Goal: Task Accomplishment & Management: Use online tool/utility

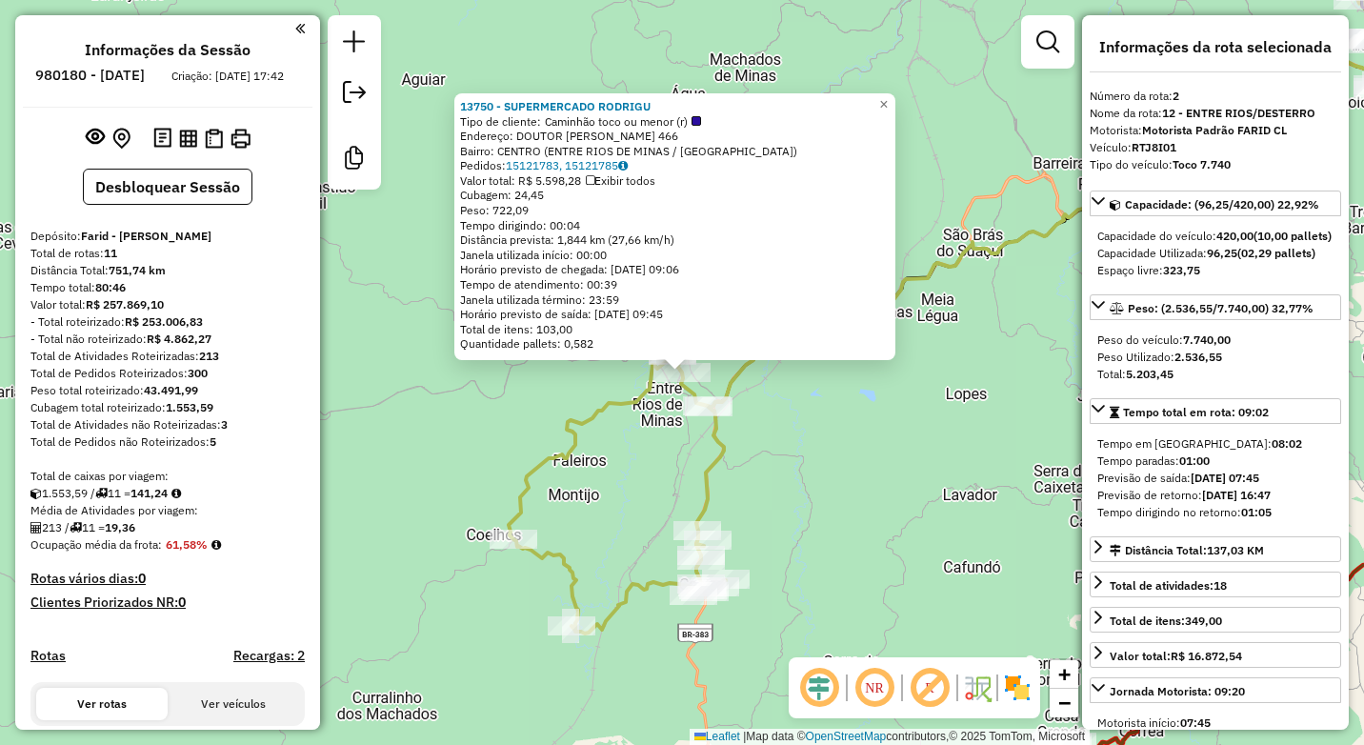
select select "**********"
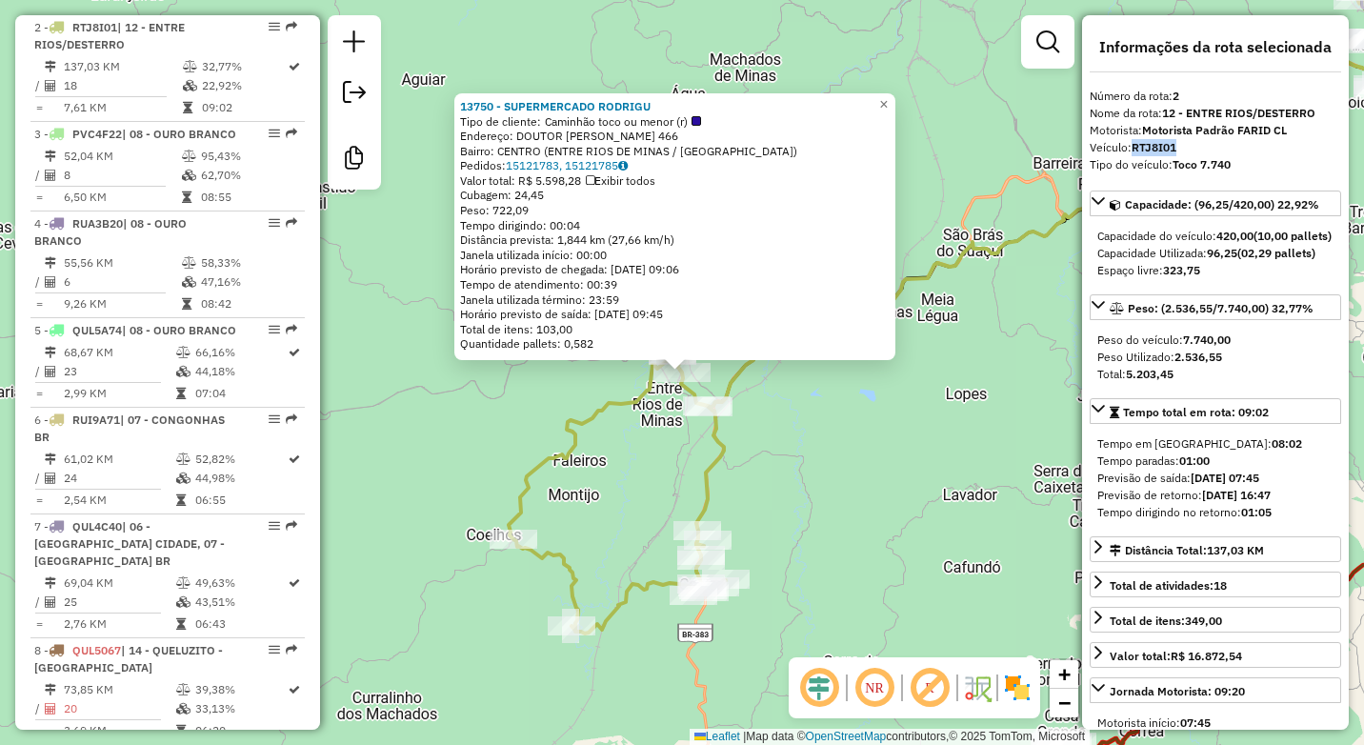
click at [895, 488] on div "13750 - SUPERMERCADO RODRIGU Tipo de cliente: Caminhão toco ou menor (r) Endere…" at bounding box center [682, 372] width 1364 height 745
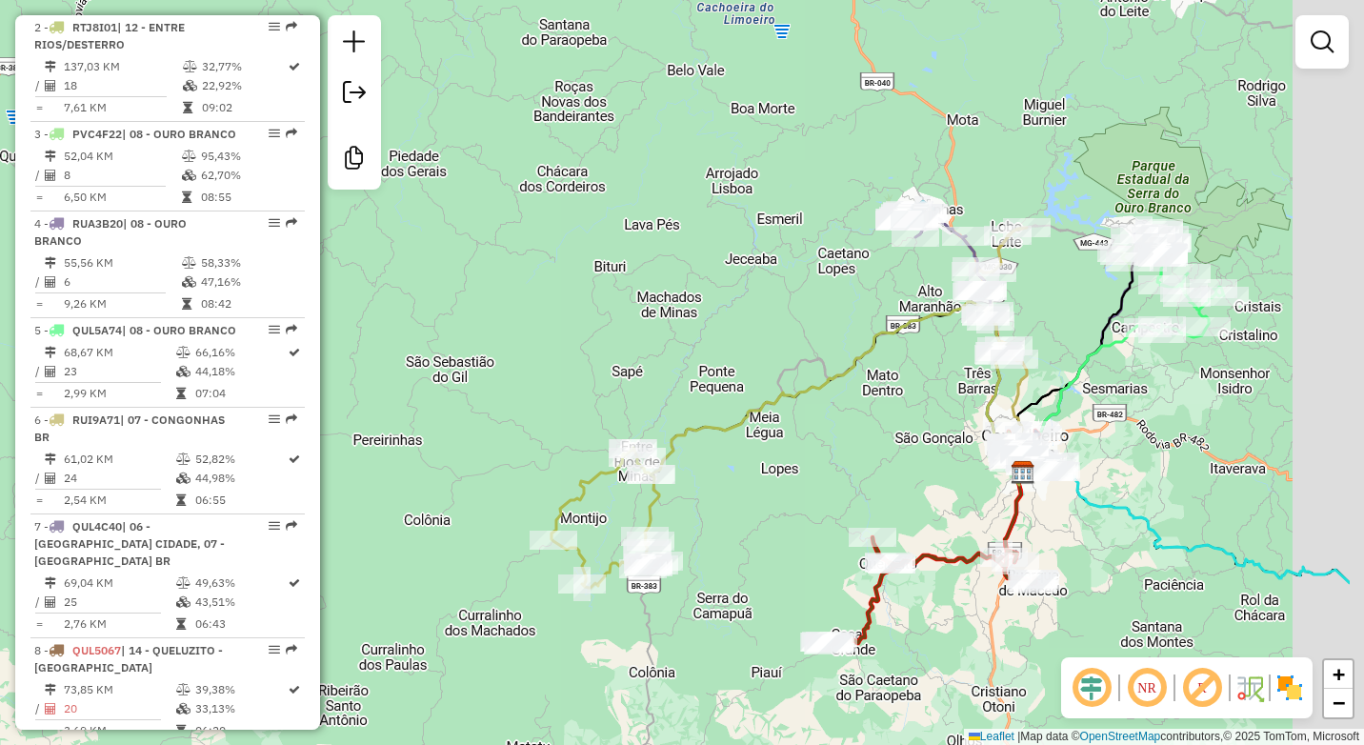
drag, startPoint x: 1016, startPoint y: 469, endPoint x: 855, endPoint y: 499, distance: 163.9
click at [855, 499] on div "Janela de atendimento Grade de atendimento Capacidade Transportadoras Veículos …" at bounding box center [682, 372] width 1364 height 745
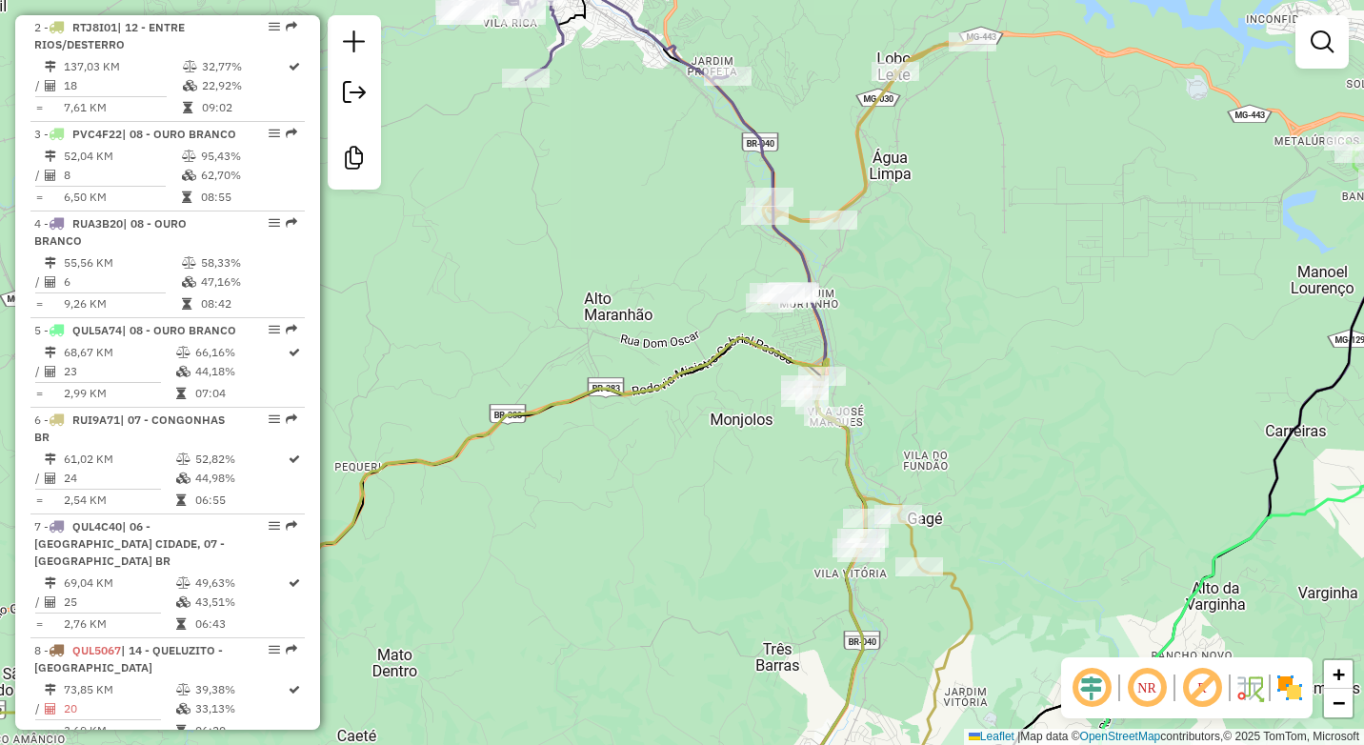
drag, startPoint x: 1088, startPoint y: 279, endPoint x: 712, endPoint y: 329, distance: 379.5
click at [720, 334] on div "Janela de atendimento Grade de atendimento Capacidade Transportadoras Veículos …" at bounding box center [682, 372] width 1364 height 745
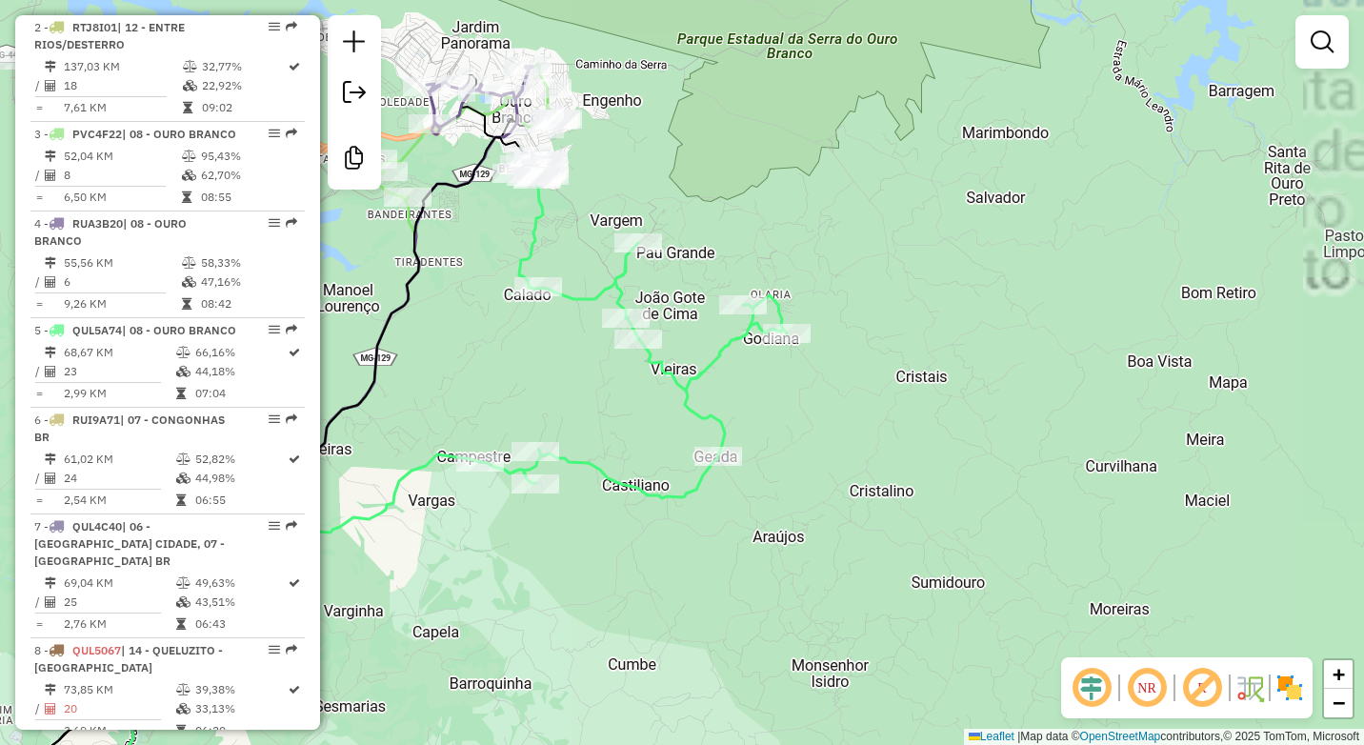
select select "**********"
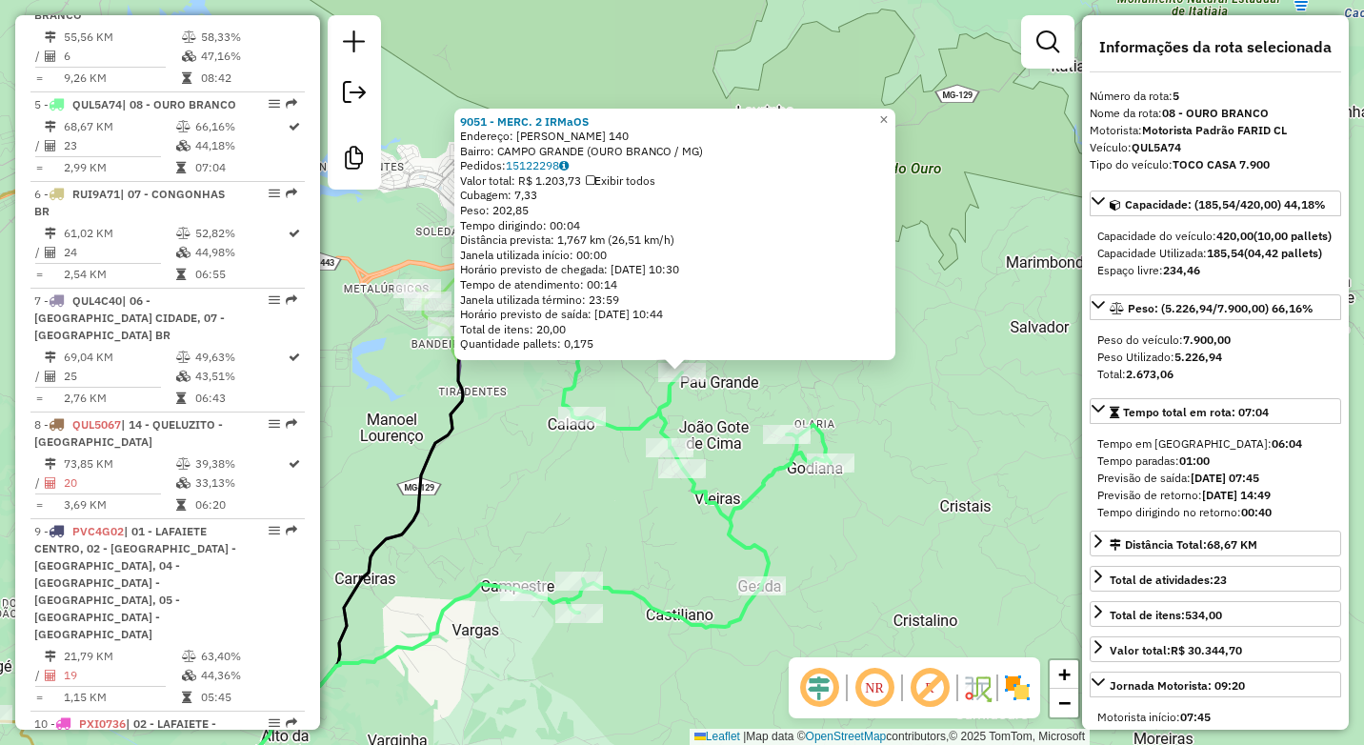
scroll to position [1155, 0]
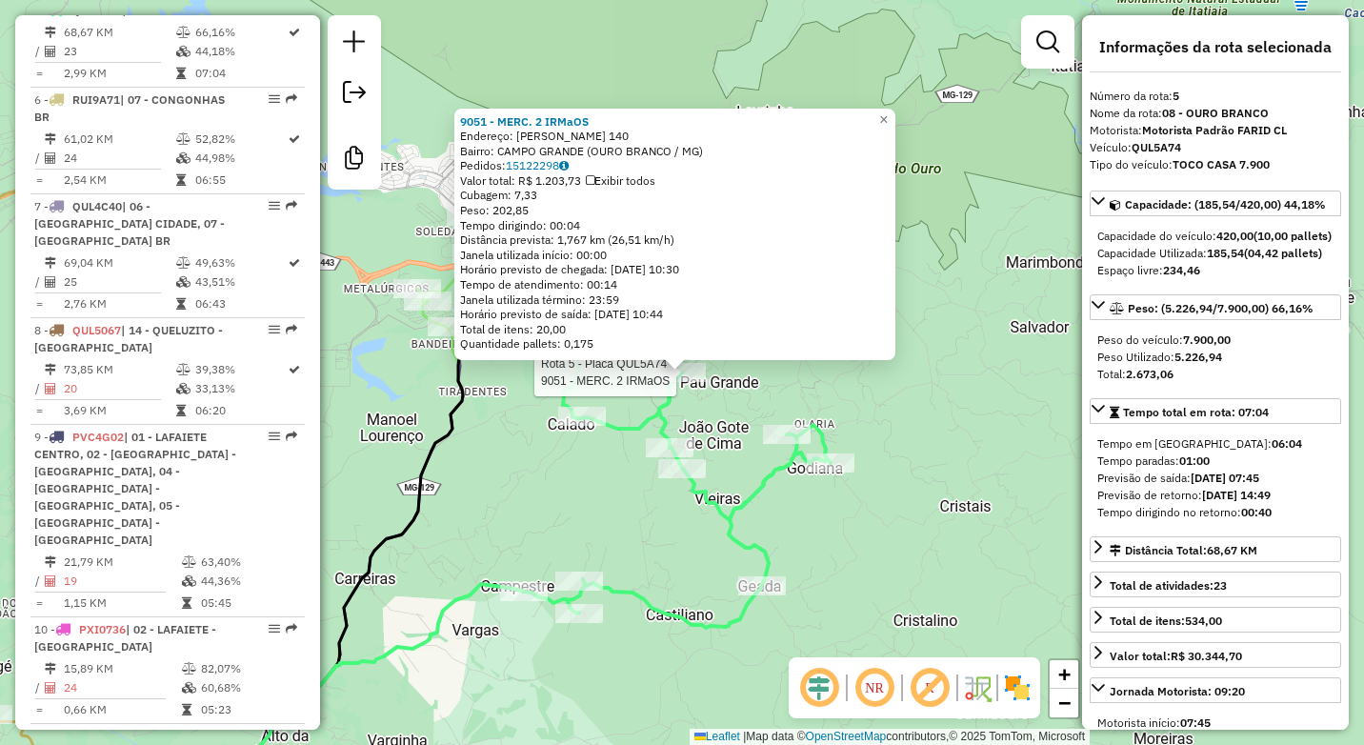
click at [942, 402] on div "Rota 5 - Placa QUL5A74 9051 - MERC. 2 IRMaOS 9051 - MERC. 2 IRMaOS Endereço: GE…" at bounding box center [682, 372] width 1364 height 745
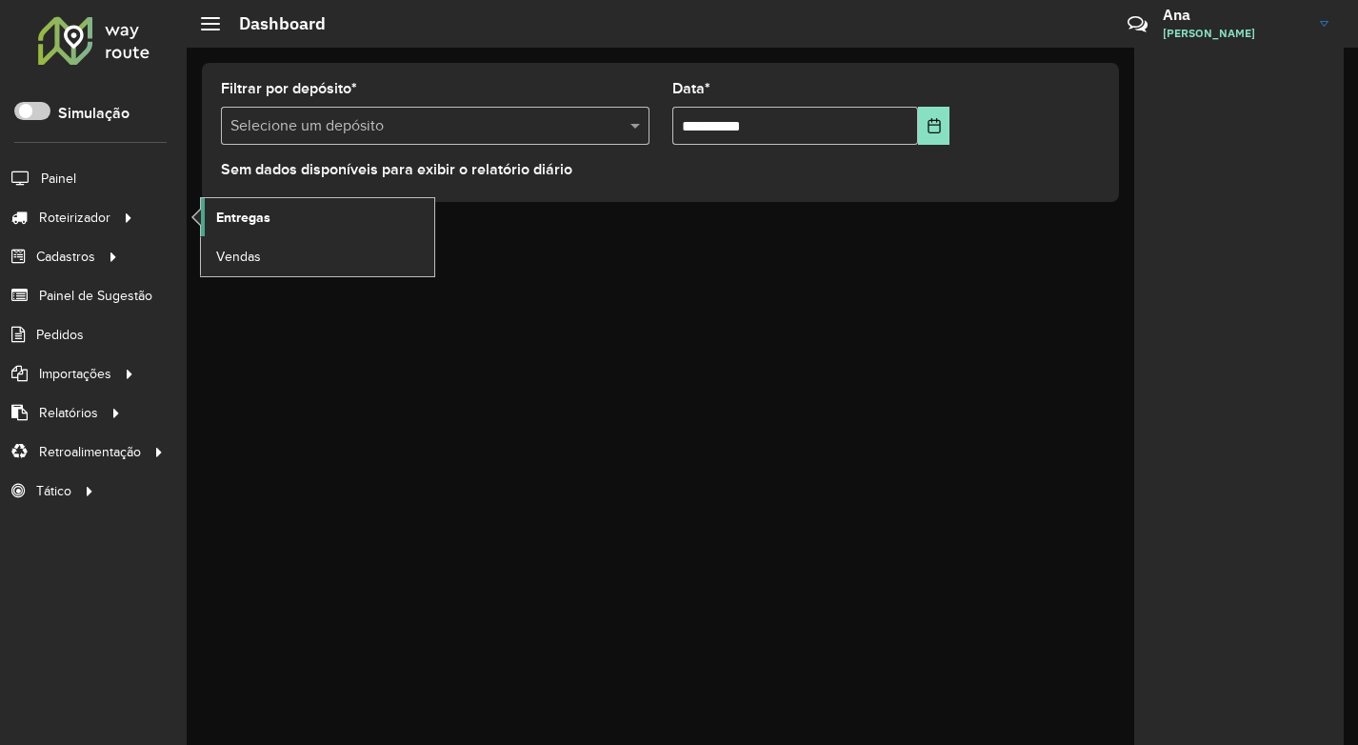
click at [212, 218] on link "Entregas" at bounding box center [317, 217] width 233 height 38
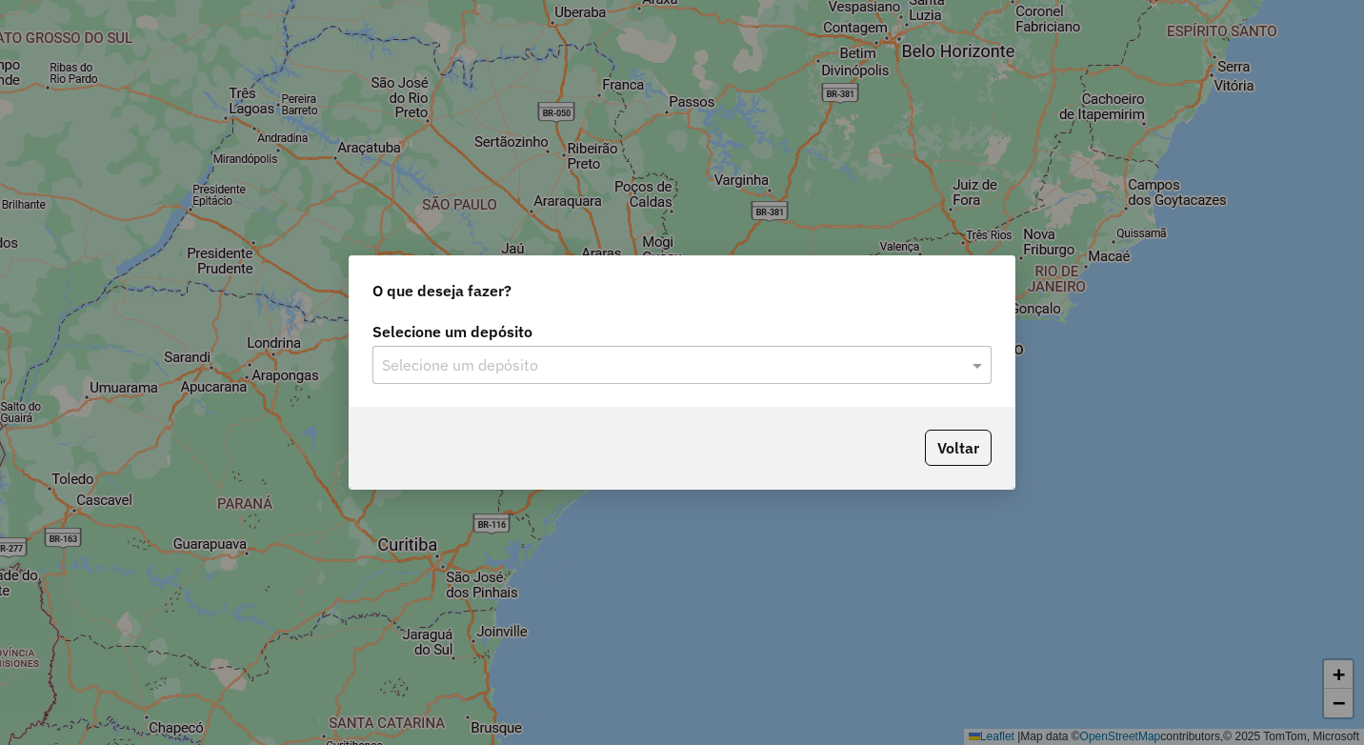
click at [554, 380] on div "Selecione um depósito" at bounding box center [681, 365] width 619 height 38
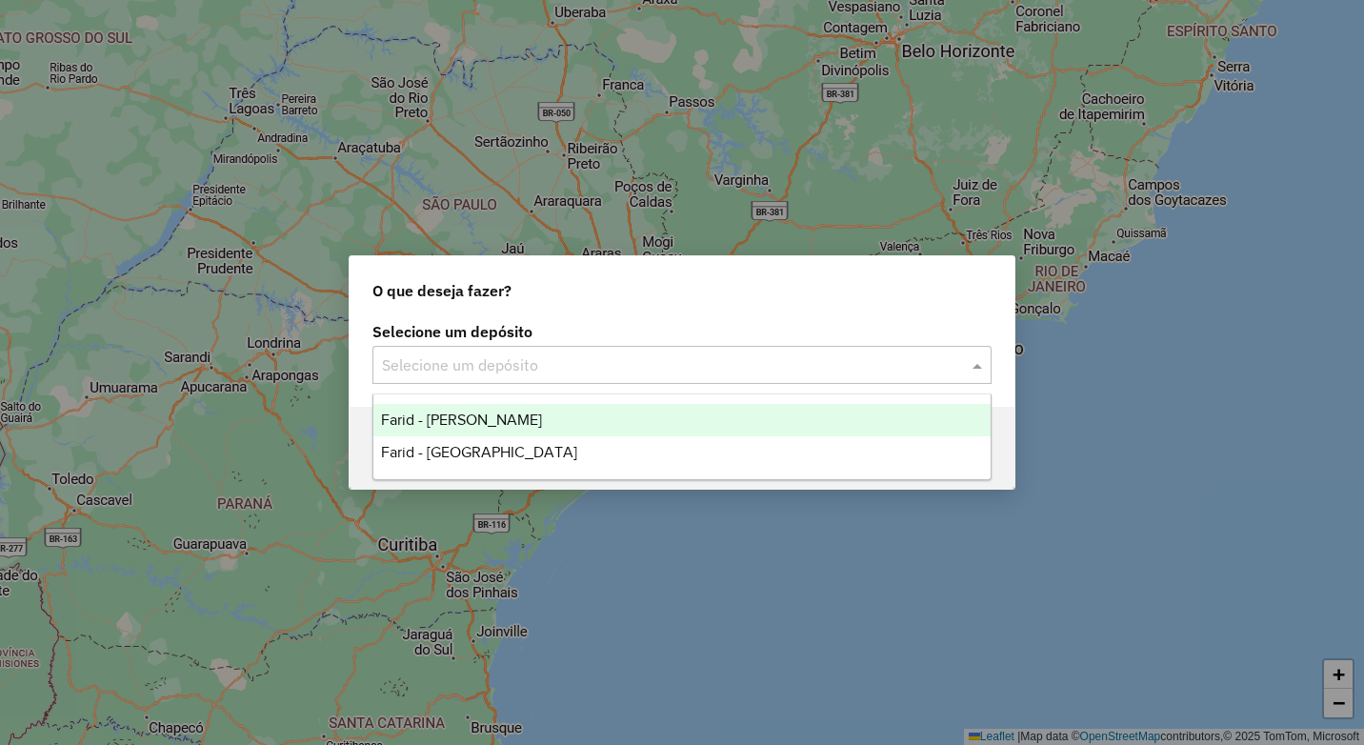
click at [542, 416] on span "Farid - [PERSON_NAME]" at bounding box center [461, 420] width 161 height 16
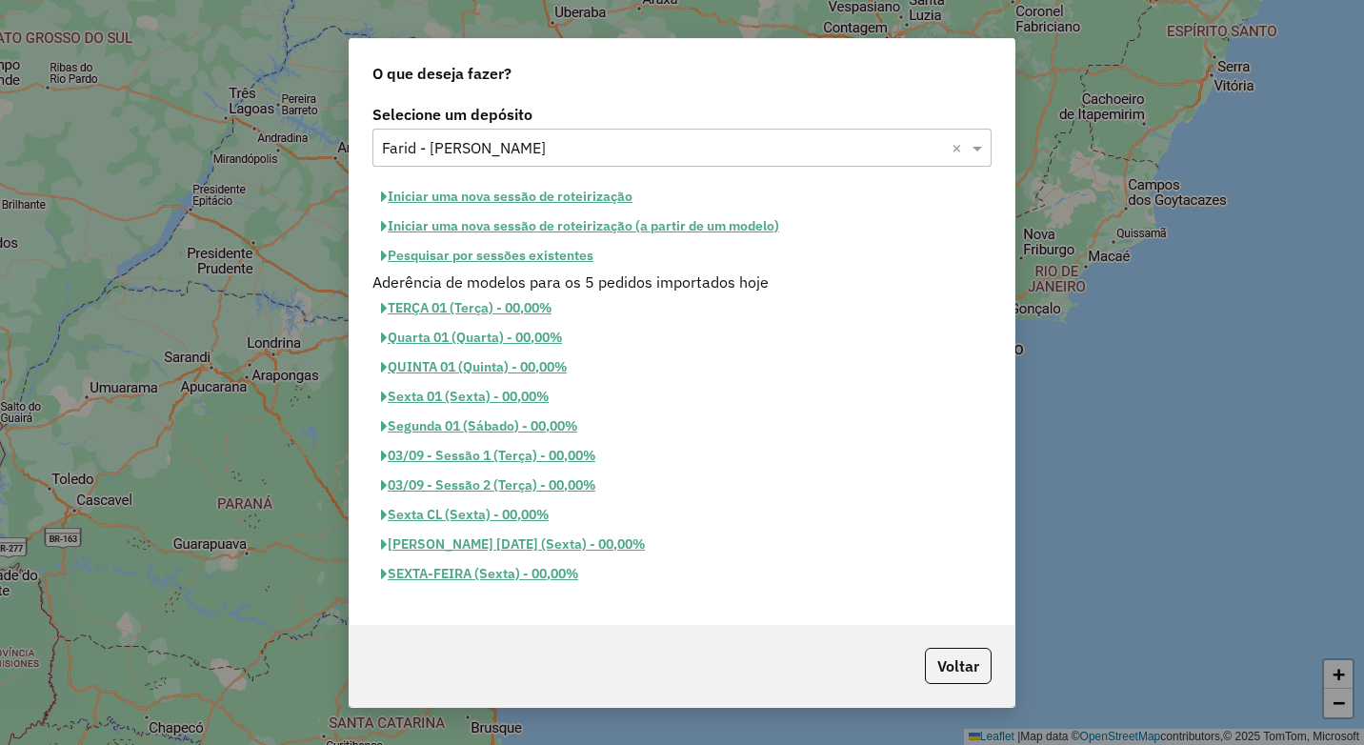
click at [526, 251] on button "Pesquisar por sessões existentes" at bounding box center [487, 256] width 230 height 30
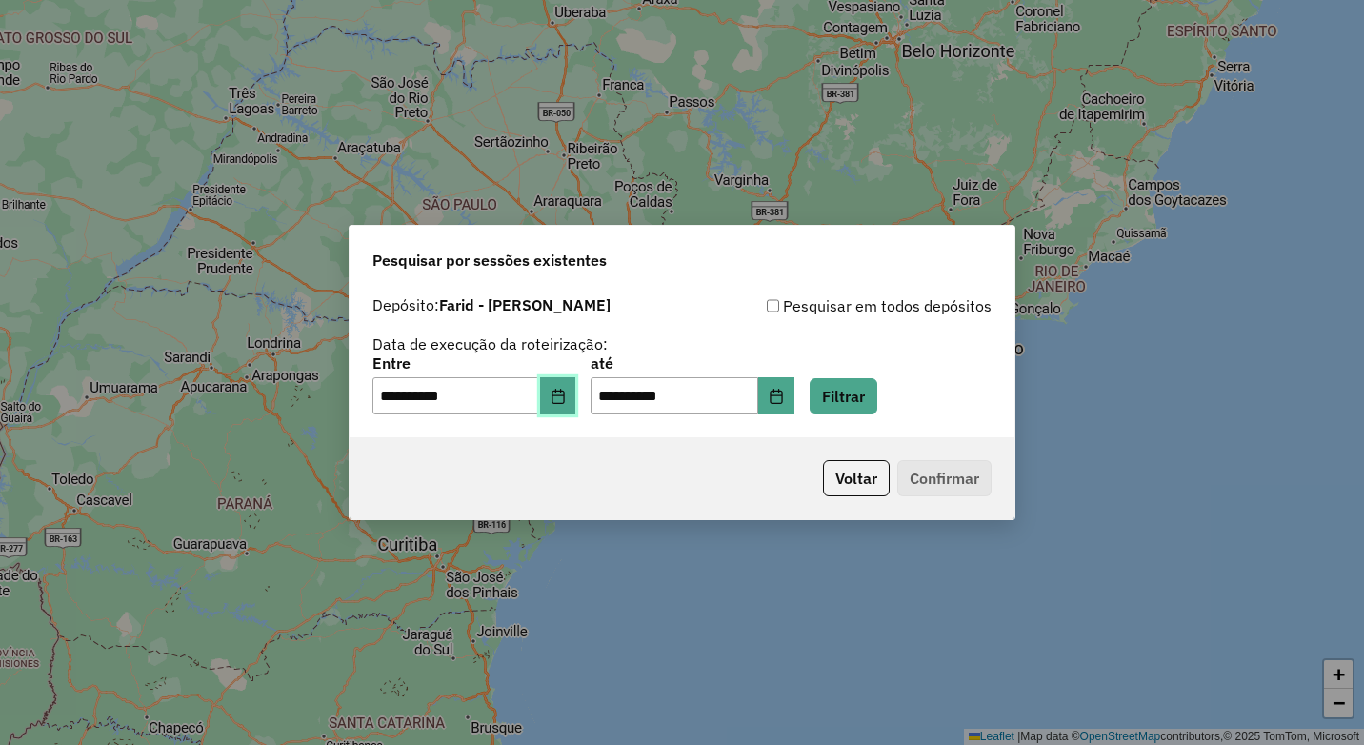
click at [563, 393] on icon "Choose Date" at bounding box center [558, 396] width 15 height 15
drag, startPoint x: 879, startPoint y: 396, endPoint x: 839, endPoint y: 422, distance: 47.6
click at [877, 395] on button "Filtrar" at bounding box center [844, 396] width 68 height 36
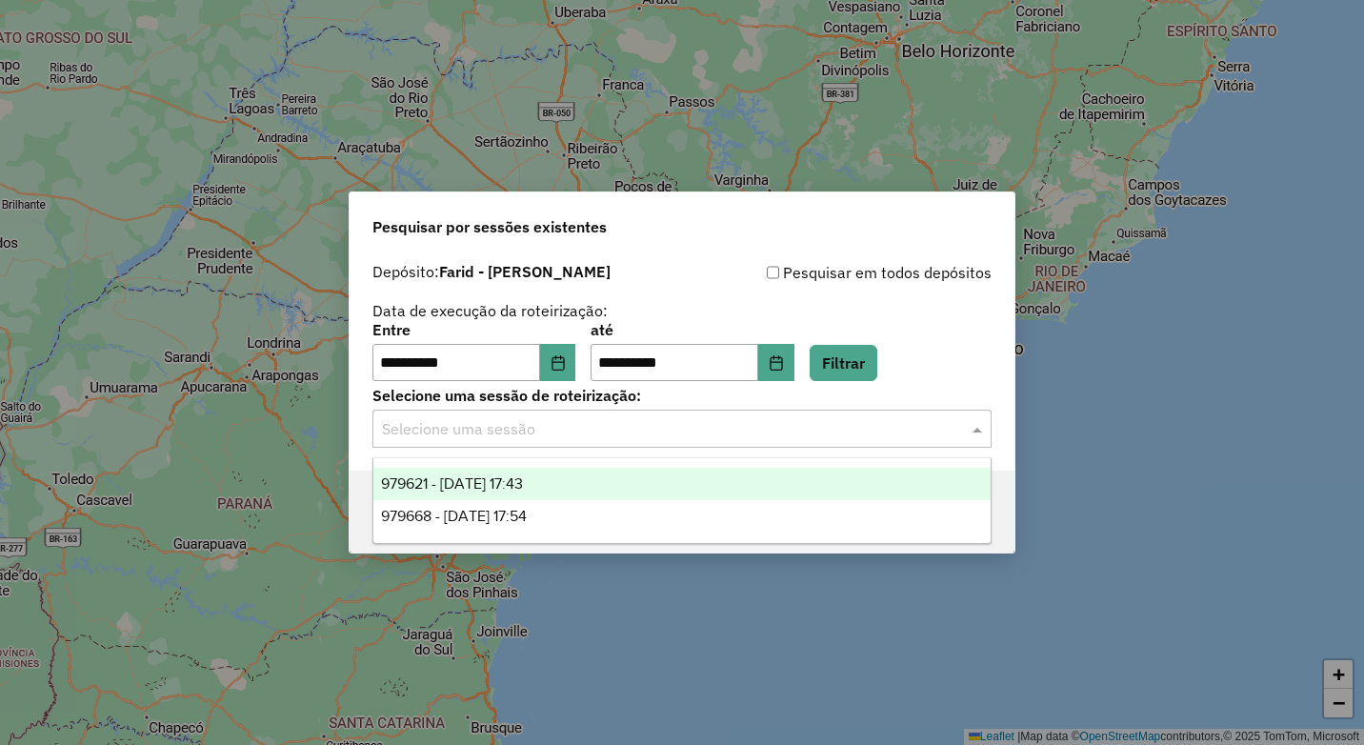
click at [616, 438] on input "text" at bounding box center [663, 429] width 562 height 23
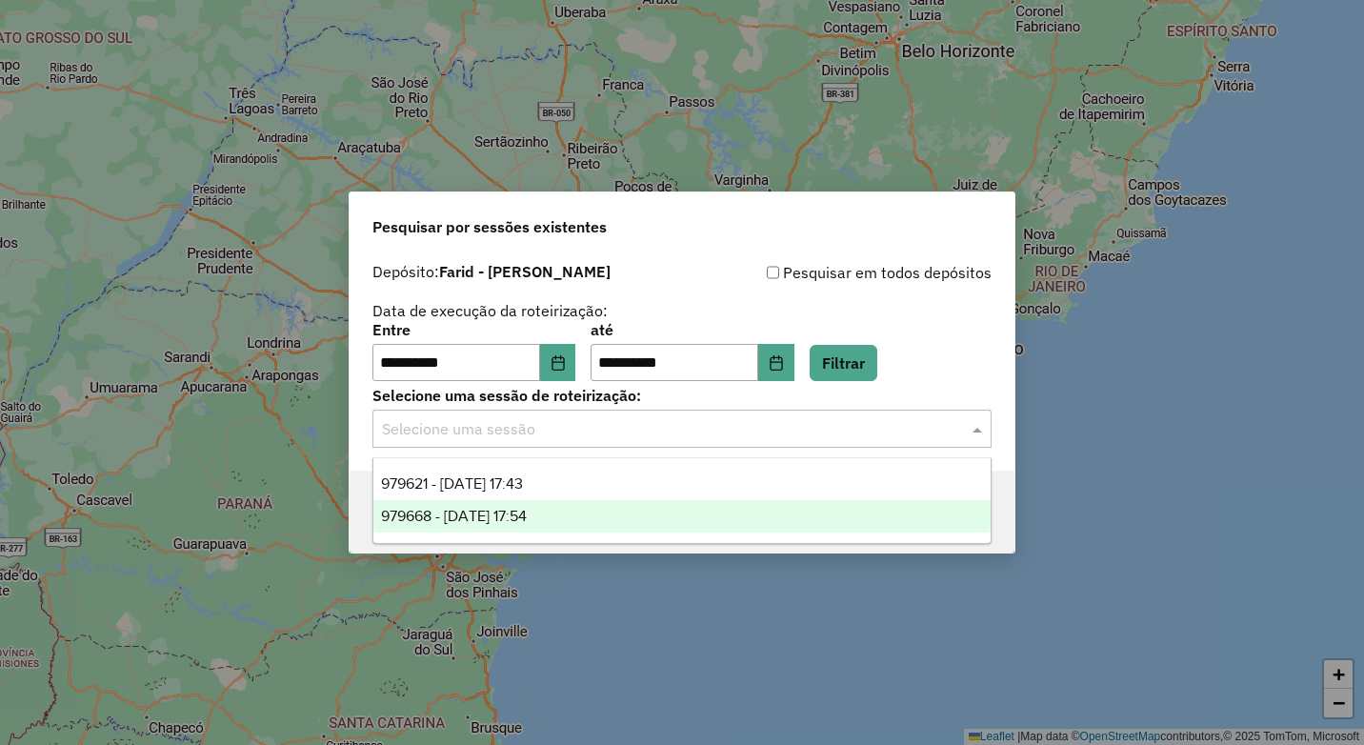
click at [632, 513] on div "979668 - 15/08/2025 17:54" at bounding box center [681, 516] width 617 height 32
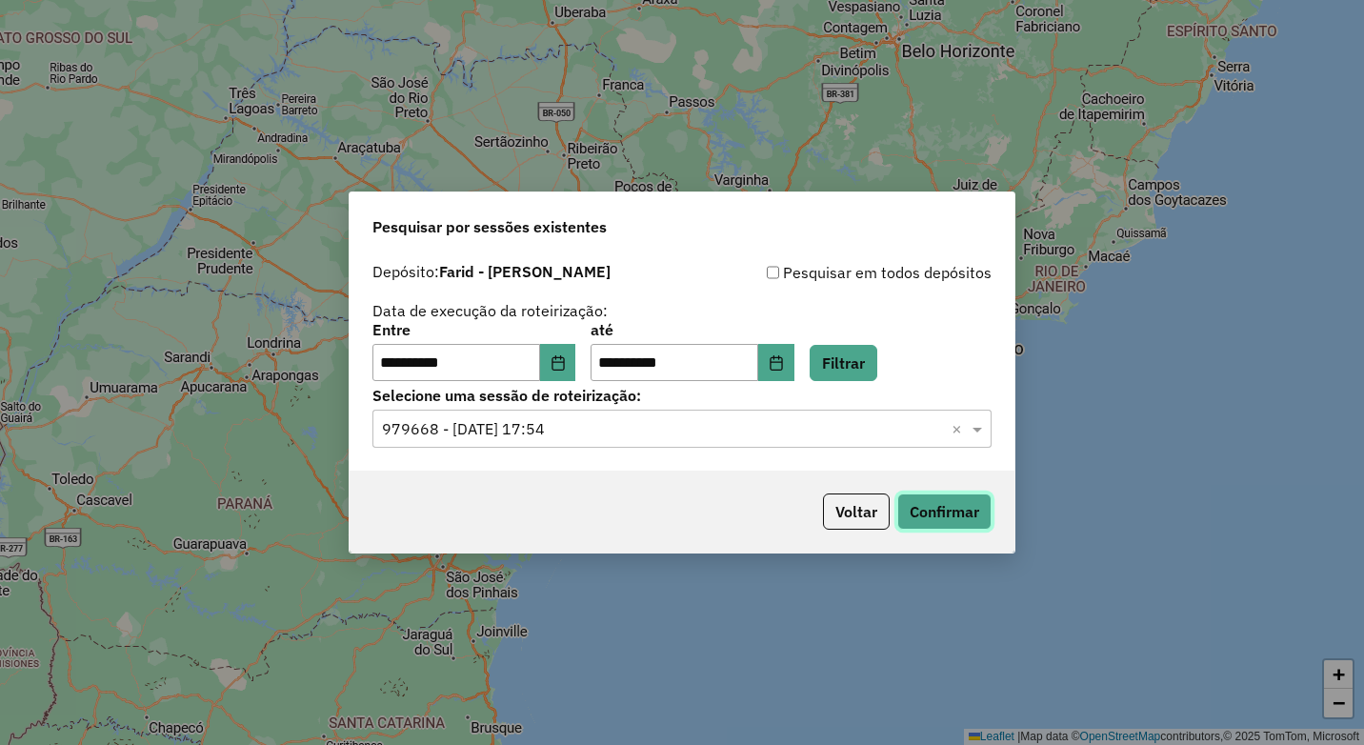
click at [971, 501] on button "Confirmar" at bounding box center [944, 511] width 94 height 36
click at [872, 370] on button "Filtrar" at bounding box center [844, 363] width 68 height 36
click at [621, 432] on input "text" at bounding box center [663, 429] width 562 height 23
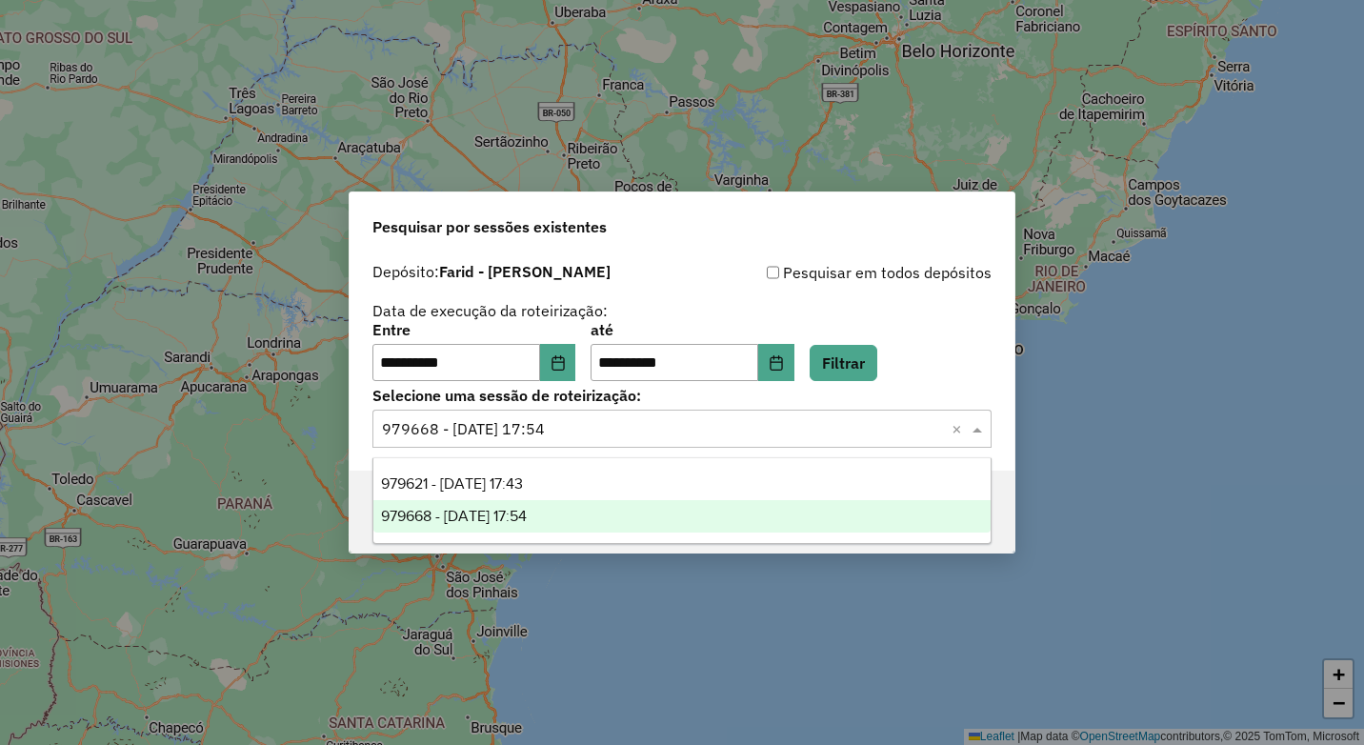
click at [625, 504] on div "979668 - 15/08/2025 17:54" at bounding box center [681, 516] width 617 height 32
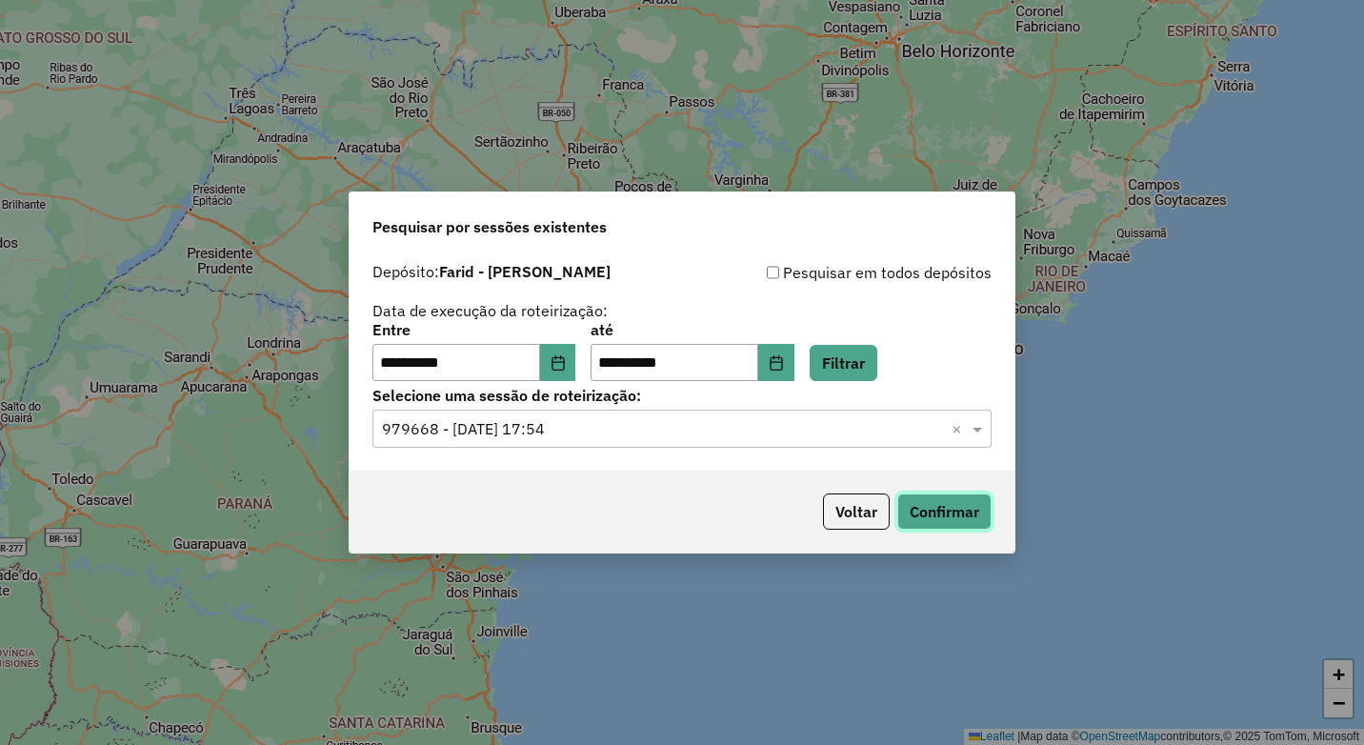
click at [965, 512] on button "Confirmar" at bounding box center [944, 511] width 94 height 36
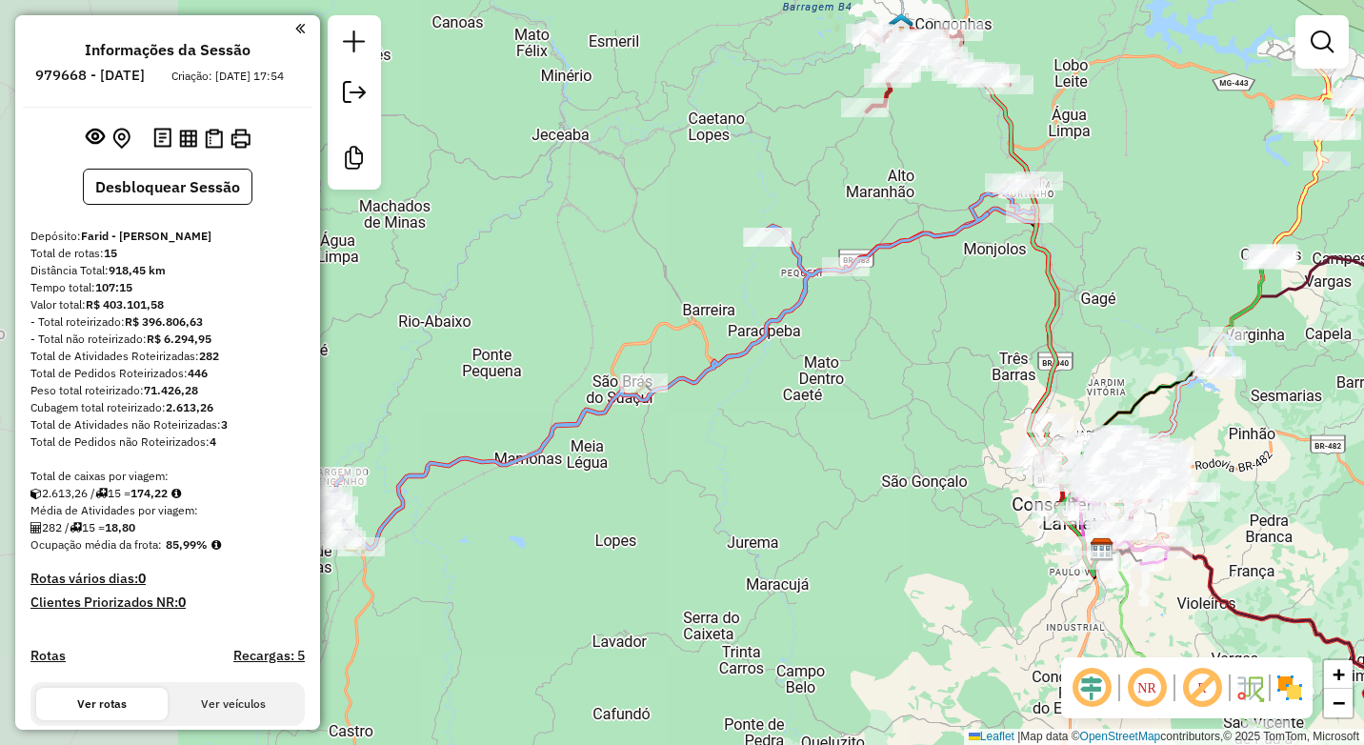
drag, startPoint x: 662, startPoint y: 441, endPoint x: 850, endPoint y: 364, distance: 202.9
click at [850, 364] on div "Janela de atendimento Grade de atendimento Capacidade Transportadoras Veículos …" at bounding box center [682, 372] width 1364 height 745
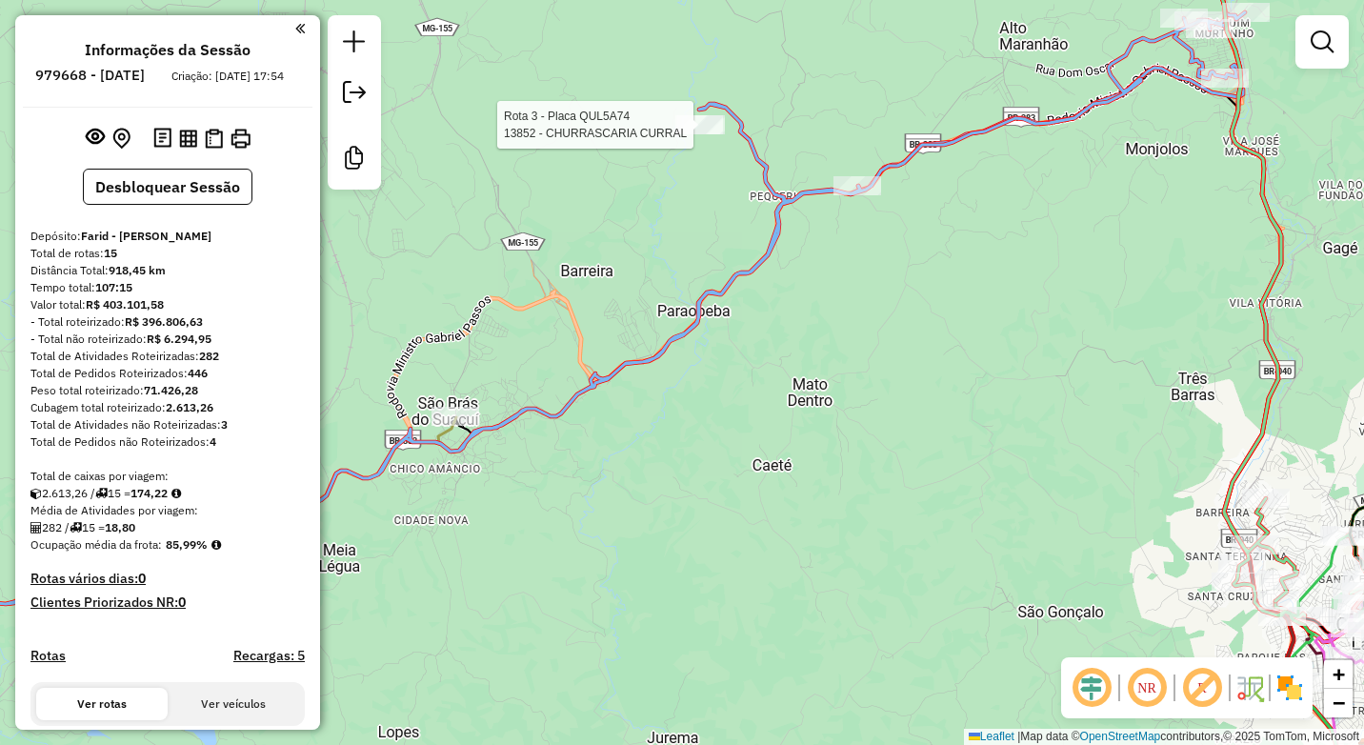
click at [697, 134] on div at bounding box center [699, 124] width 48 height 19
select select "**********"
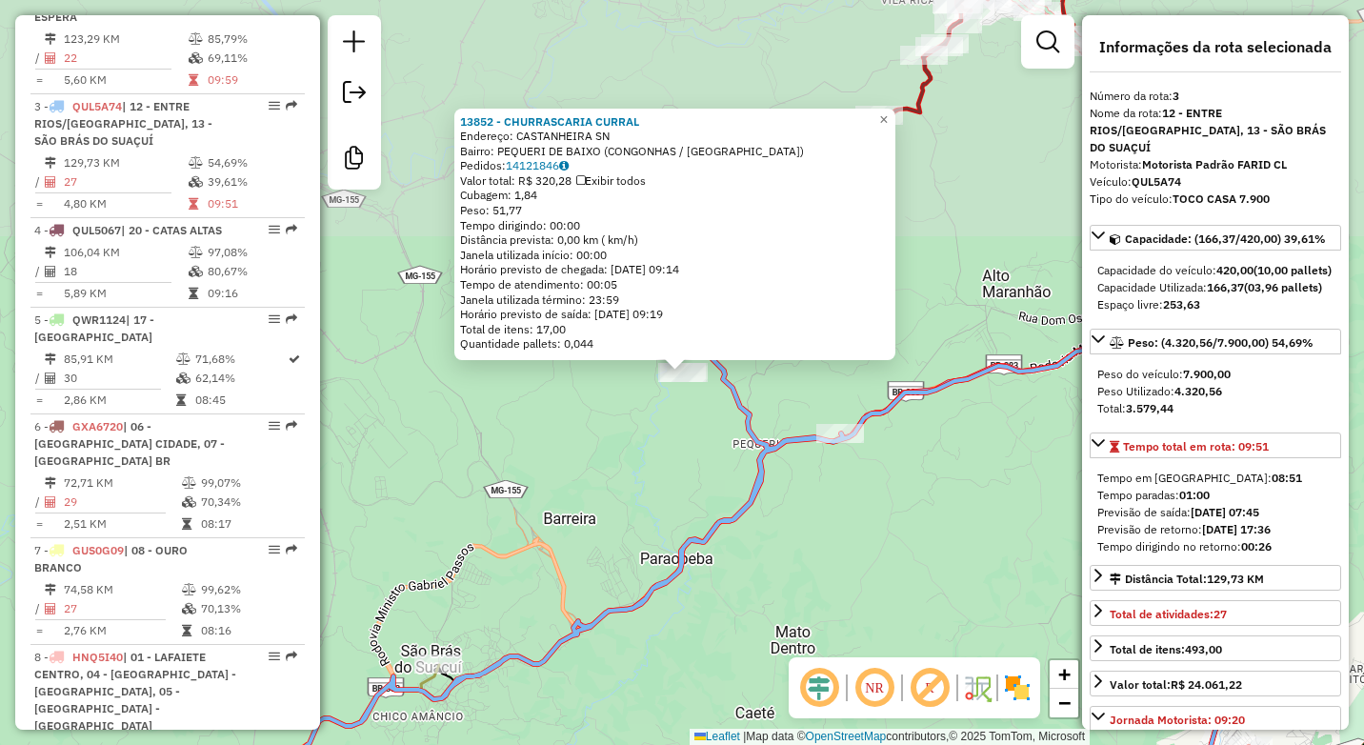
scroll to position [958, 0]
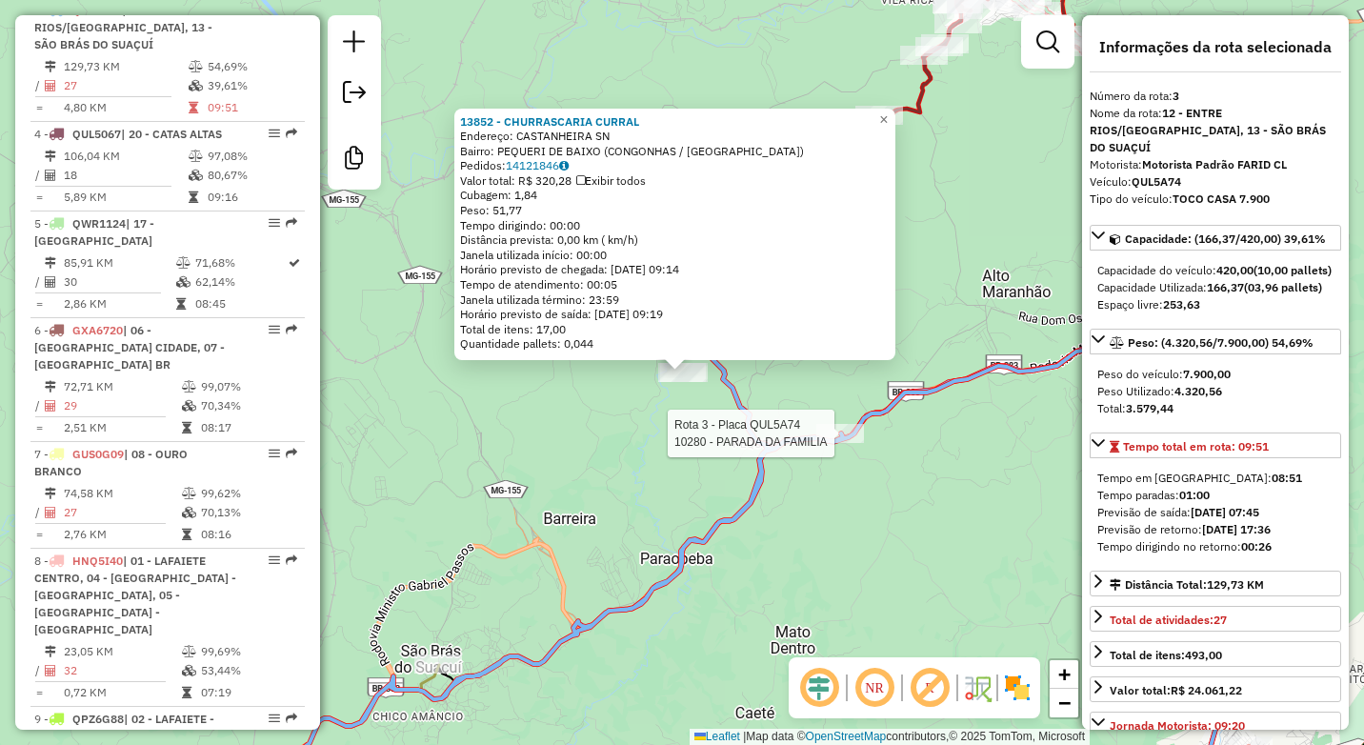
click at [834, 443] on div at bounding box center [840, 433] width 48 height 19
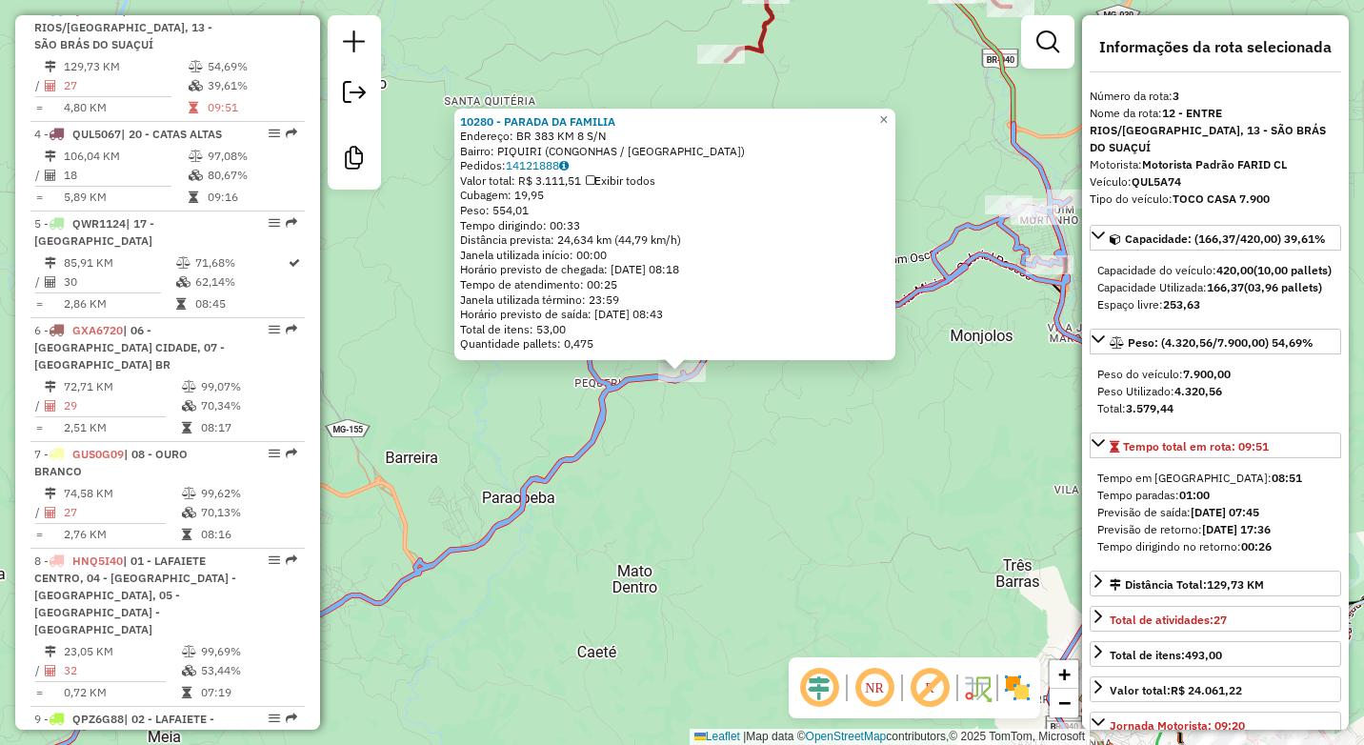
click at [858, 533] on div "10280 - PARADA DA FAMILIA Endereço: BR 383 KM 8 S/N Bairro: PIQUIRI (CONGONHAS …" at bounding box center [682, 372] width 1364 height 745
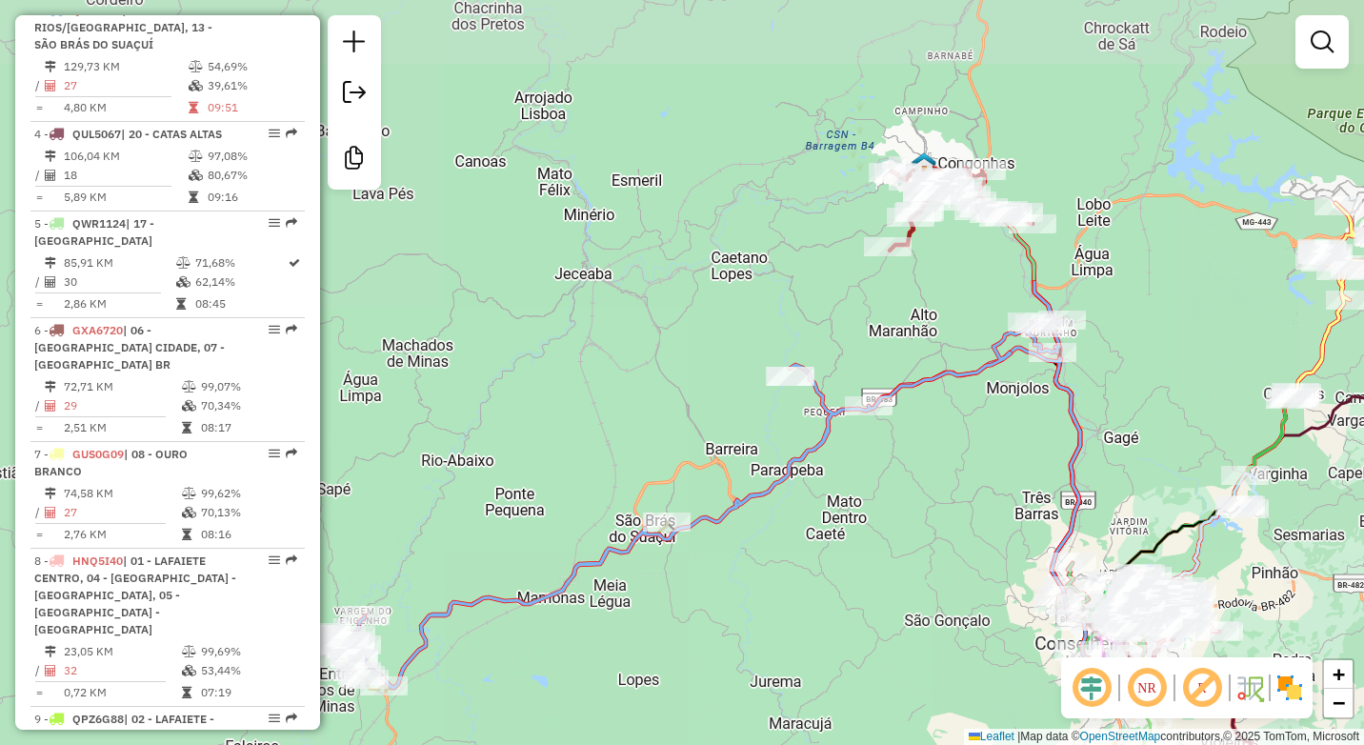
drag, startPoint x: 834, startPoint y: 531, endPoint x: 1034, endPoint y: 464, distance: 210.9
click at [1034, 464] on div "Janela de atendimento Grade de atendimento Capacidade Transportadoras Veículos …" at bounding box center [682, 372] width 1364 height 745
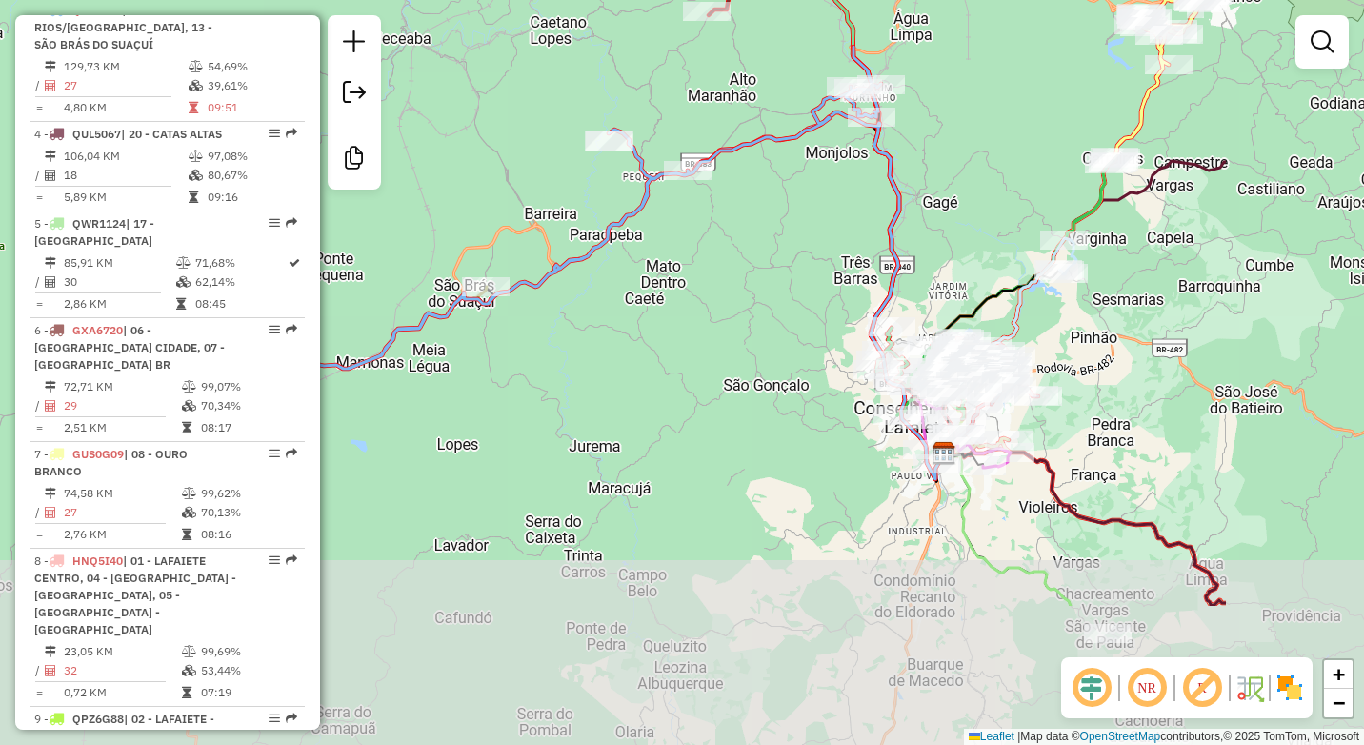
drag, startPoint x: 1034, startPoint y: 463, endPoint x: 761, endPoint y: 247, distance: 347.8
click at [761, 247] on div "Janela de atendimento Grade de atendimento Capacidade Transportadoras Veículos …" at bounding box center [682, 372] width 1364 height 745
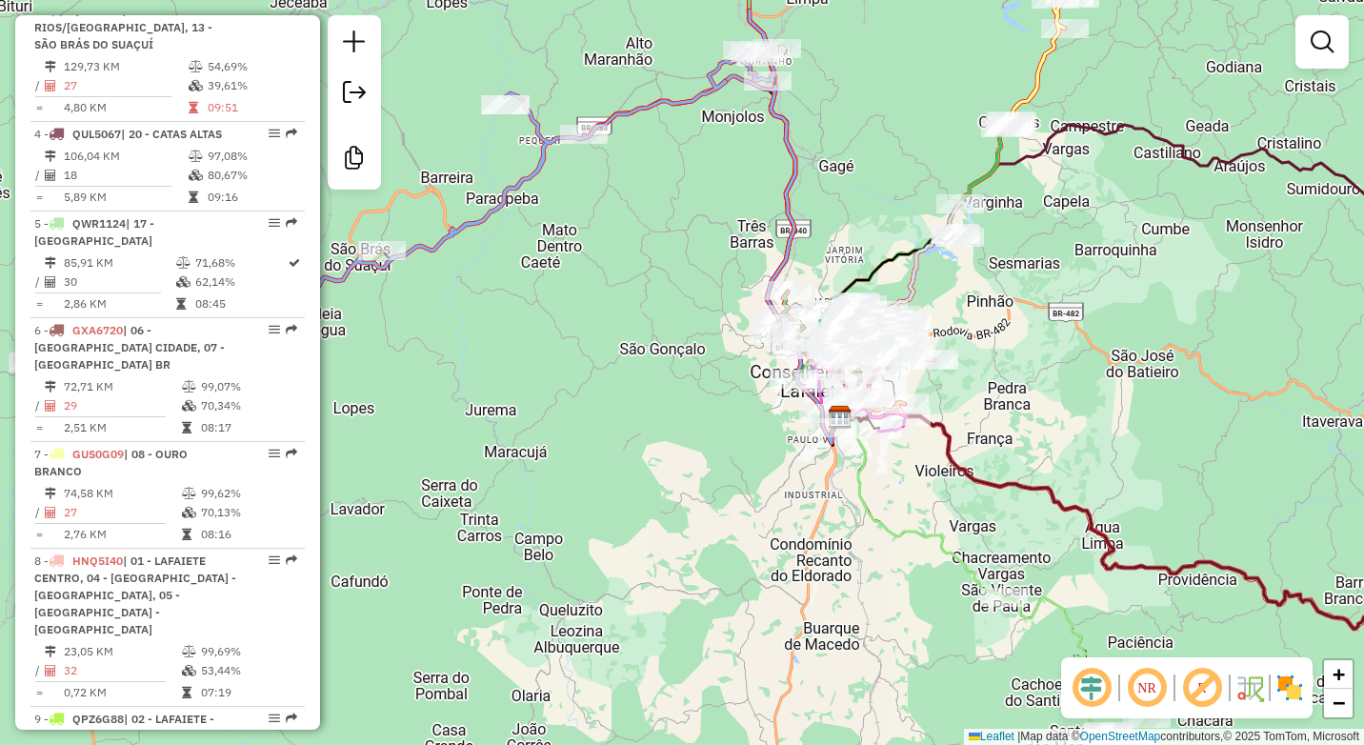
drag, startPoint x: 1083, startPoint y: 290, endPoint x: 935, endPoint y: 229, distance: 160.6
click at [935, 229] on div "Janela de atendimento Grade de atendimento Capacidade Transportadoras Veículos …" at bounding box center [682, 372] width 1364 height 745
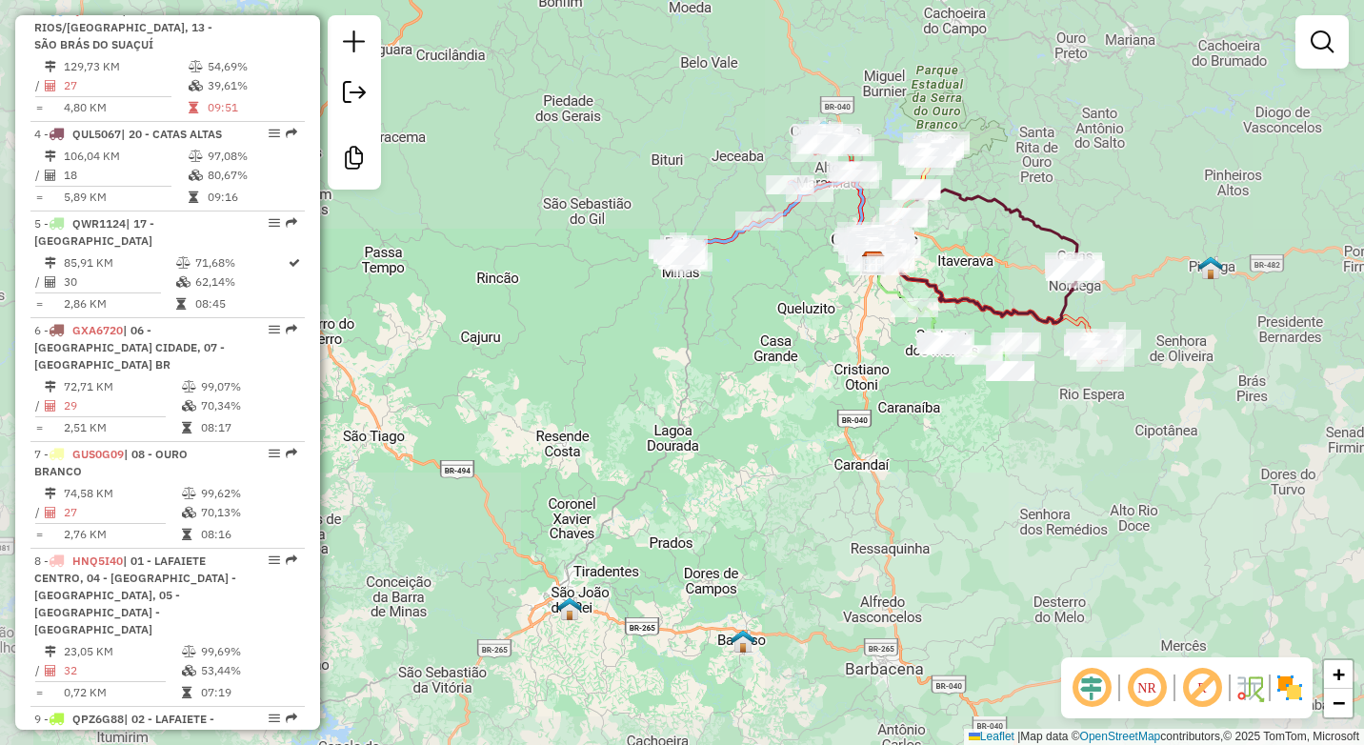
drag, startPoint x: 1023, startPoint y: 148, endPoint x: 982, endPoint y: 349, distance: 205.1
click at [982, 349] on div "Janela de atendimento Grade de atendimento Capacidade Transportadoras Veículos …" at bounding box center [682, 372] width 1364 height 745
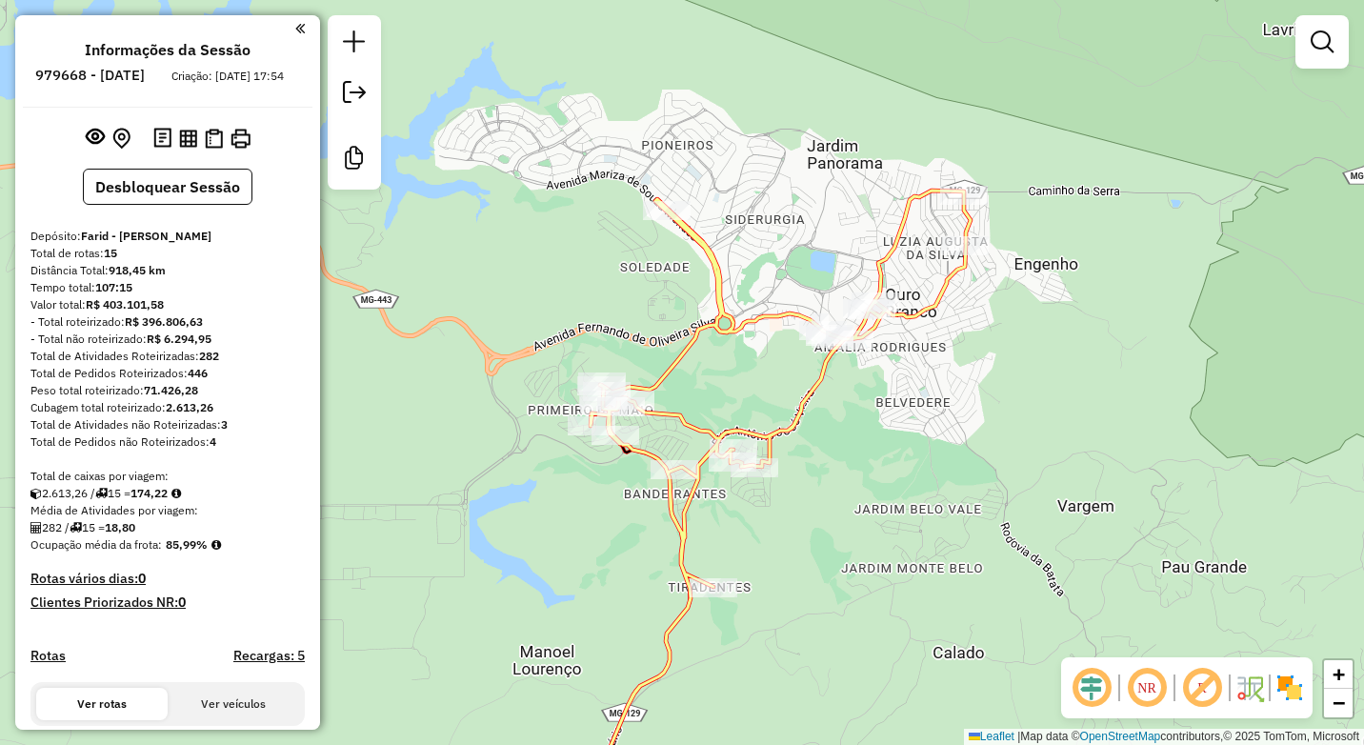
drag, startPoint x: 816, startPoint y: 242, endPoint x: 916, endPoint y: 432, distance: 215.2
click at [916, 432] on div "Janela de atendimento Grade de atendimento Capacidade Transportadoras Veículos …" at bounding box center [682, 372] width 1364 height 745
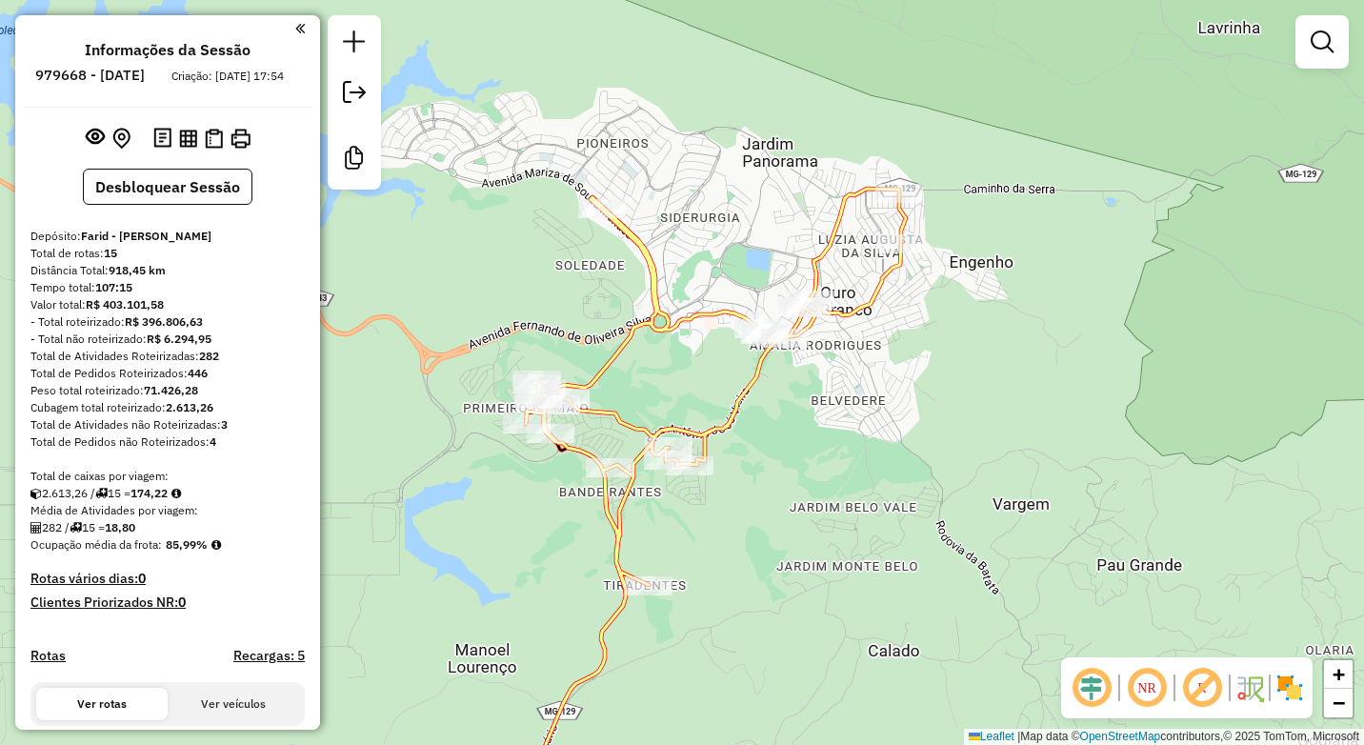
drag, startPoint x: 678, startPoint y: 366, endPoint x: 725, endPoint y: 422, distance: 73.1
click at [725, 422] on div "Janela de atendimento Grade de atendimento Capacidade Transportadoras Veículos …" at bounding box center [682, 372] width 1364 height 745
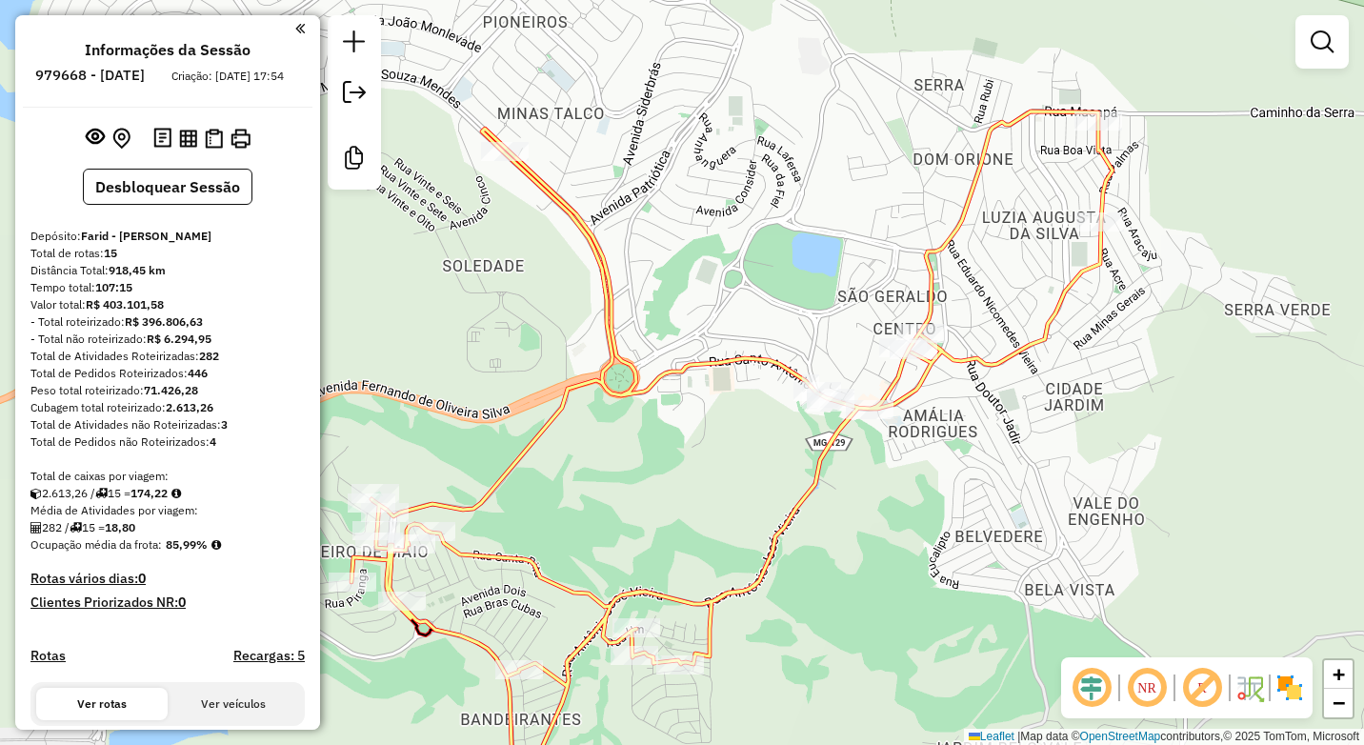
drag, startPoint x: 739, startPoint y: 499, endPoint x: 990, endPoint y: 258, distance: 347.6
click at [990, 258] on div "Janela de atendimento Grade de atendimento Capacidade Transportadoras Veículos …" at bounding box center [682, 372] width 1364 height 745
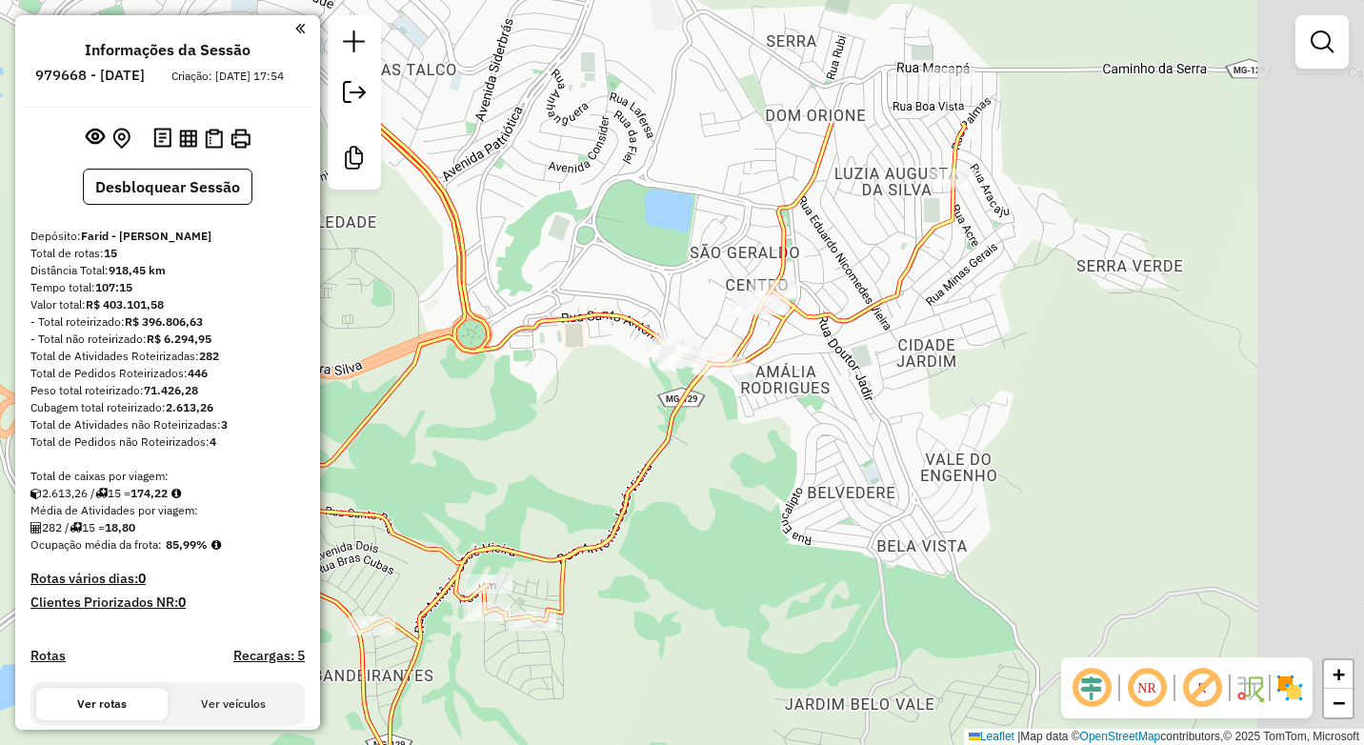
drag, startPoint x: 956, startPoint y: 271, endPoint x: 507, endPoint y: 502, distance: 505.7
click at [507, 502] on div "Janela de atendimento Grade de atendimento Capacidade Transportadoras Veículos …" at bounding box center [682, 372] width 1364 height 745
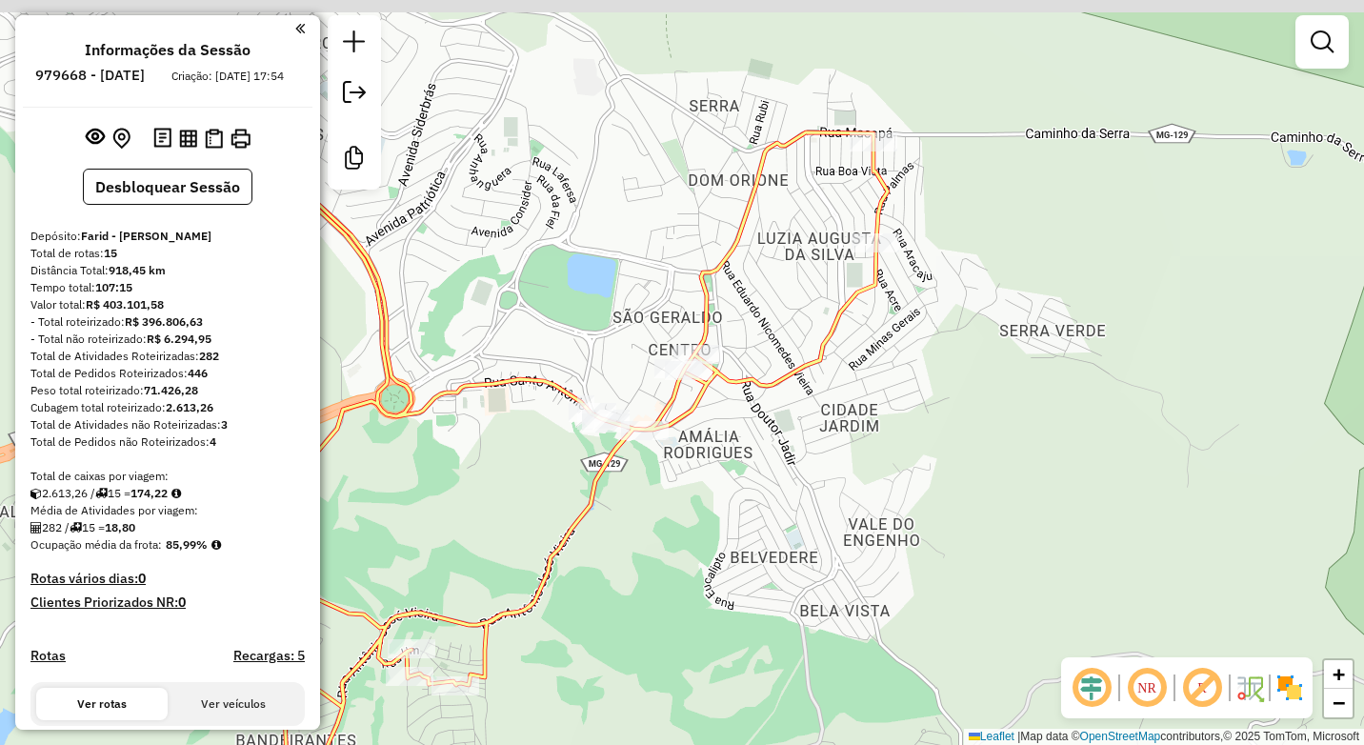
drag, startPoint x: 810, startPoint y: 317, endPoint x: 675, endPoint y: 391, distance: 153.0
click at [675, 391] on div "Janela de atendimento Grade de atendimento Capacidade Transportadoras Veículos …" at bounding box center [682, 372] width 1364 height 745
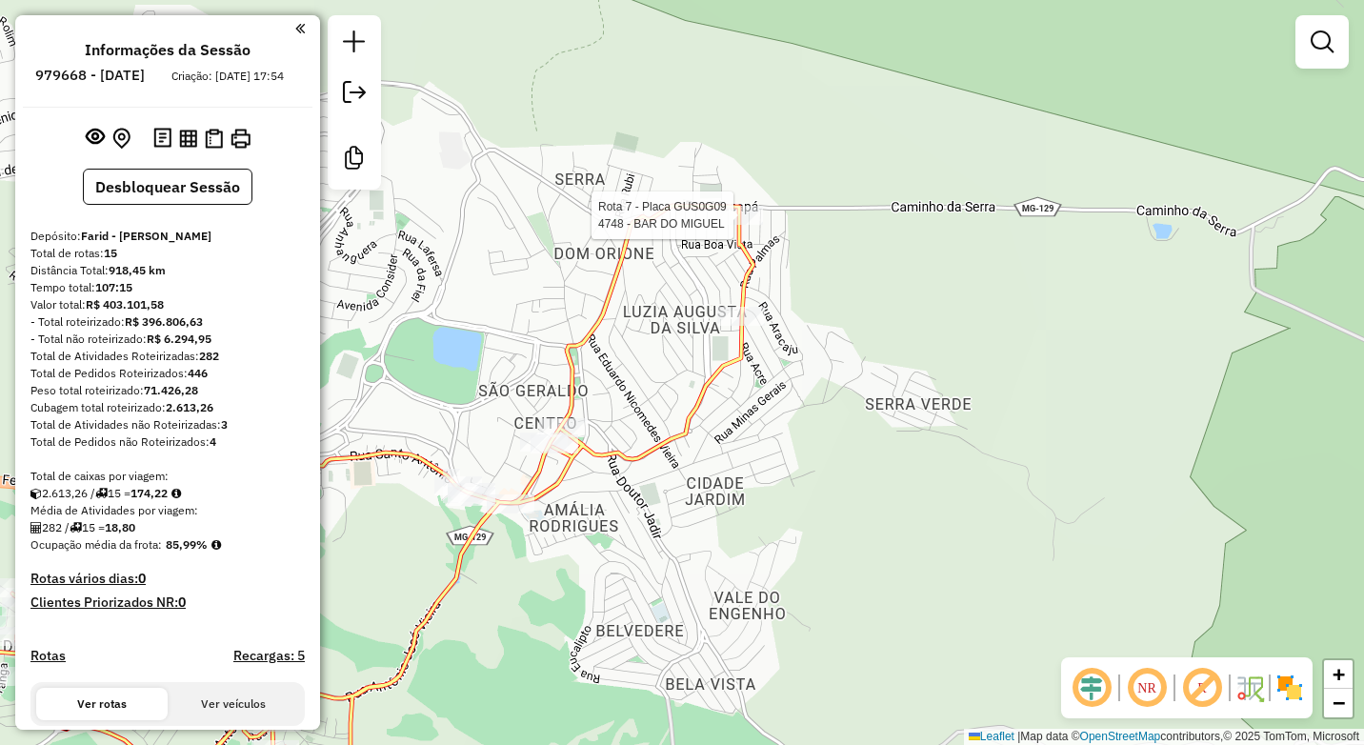
select select "**********"
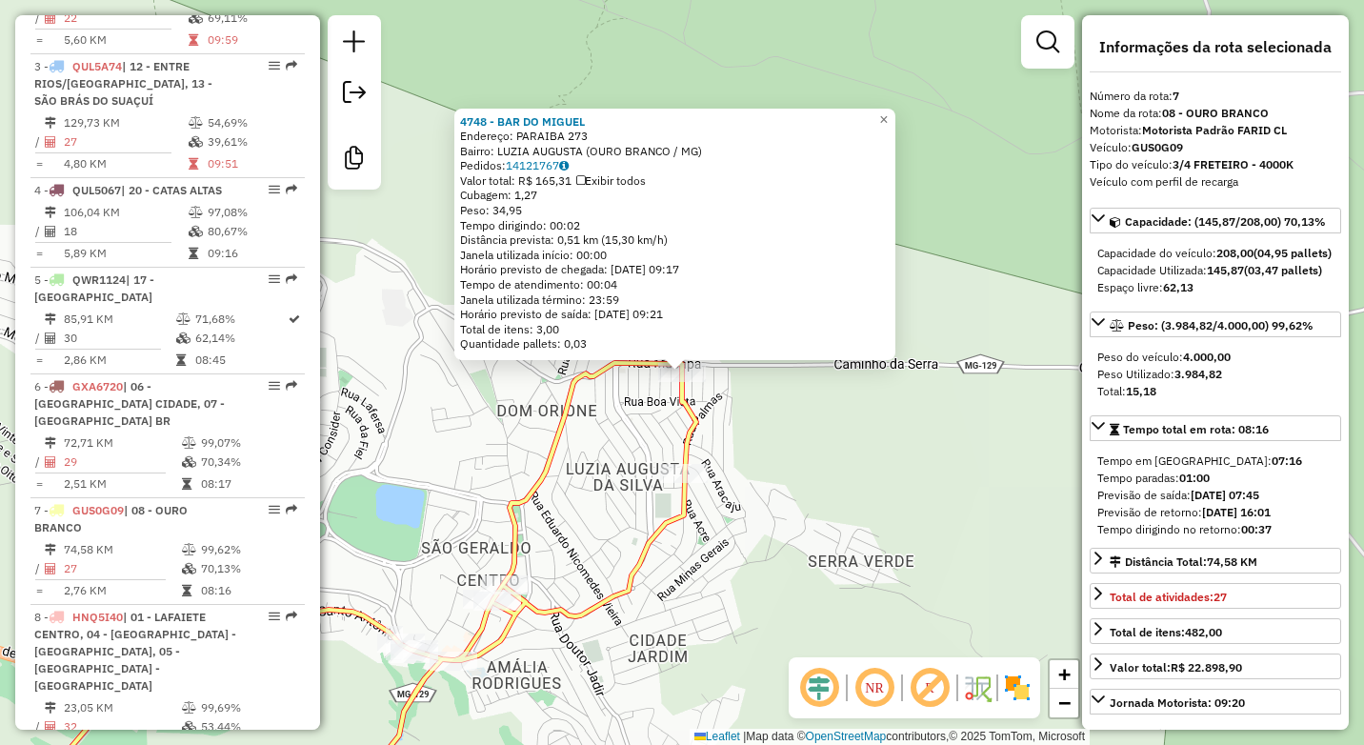
scroll to position [1385, 0]
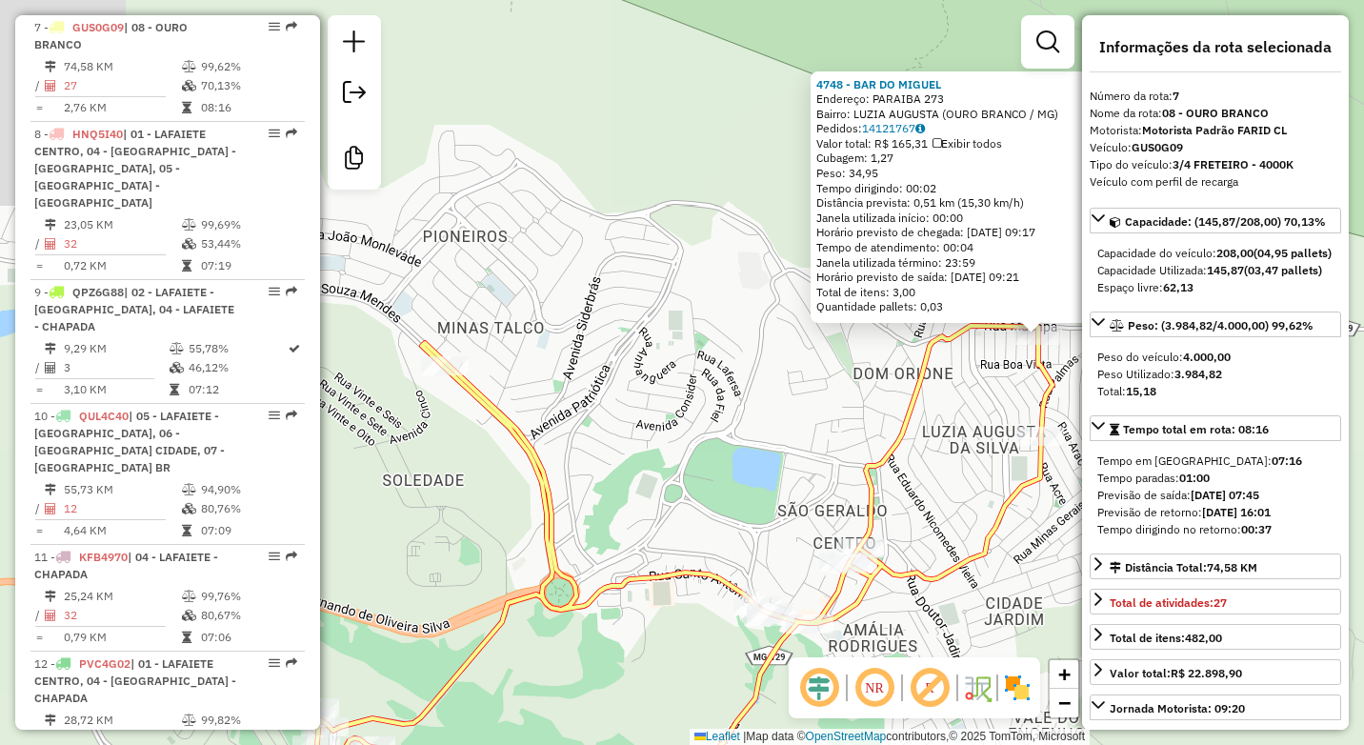
drag, startPoint x: 433, startPoint y: 488, endPoint x: 948, endPoint y: 432, distance: 517.4
click at [948, 432] on div "4748 - BAR DO [PERSON_NAME]: PARAIBA 273 Bairro: LUZIA AUGUSTA (OURO BRANCO / […" at bounding box center [682, 372] width 1364 height 745
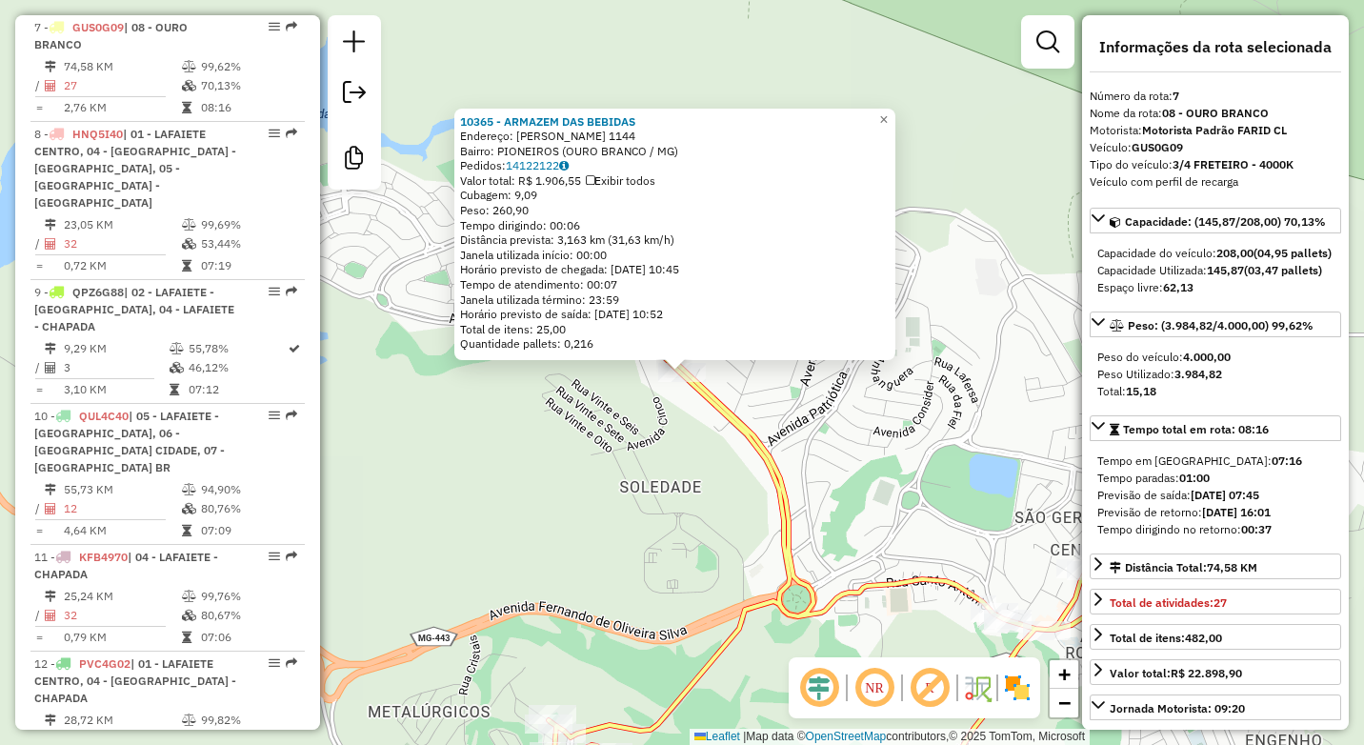
click at [650, 459] on div "10365 - ARMAZEM DAS BEBIDAS Endereço: [PERSON_NAME] 1144 Bairro: PIONEIROS (OUR…" at bounding box center [682, 372] width 1364 height 745
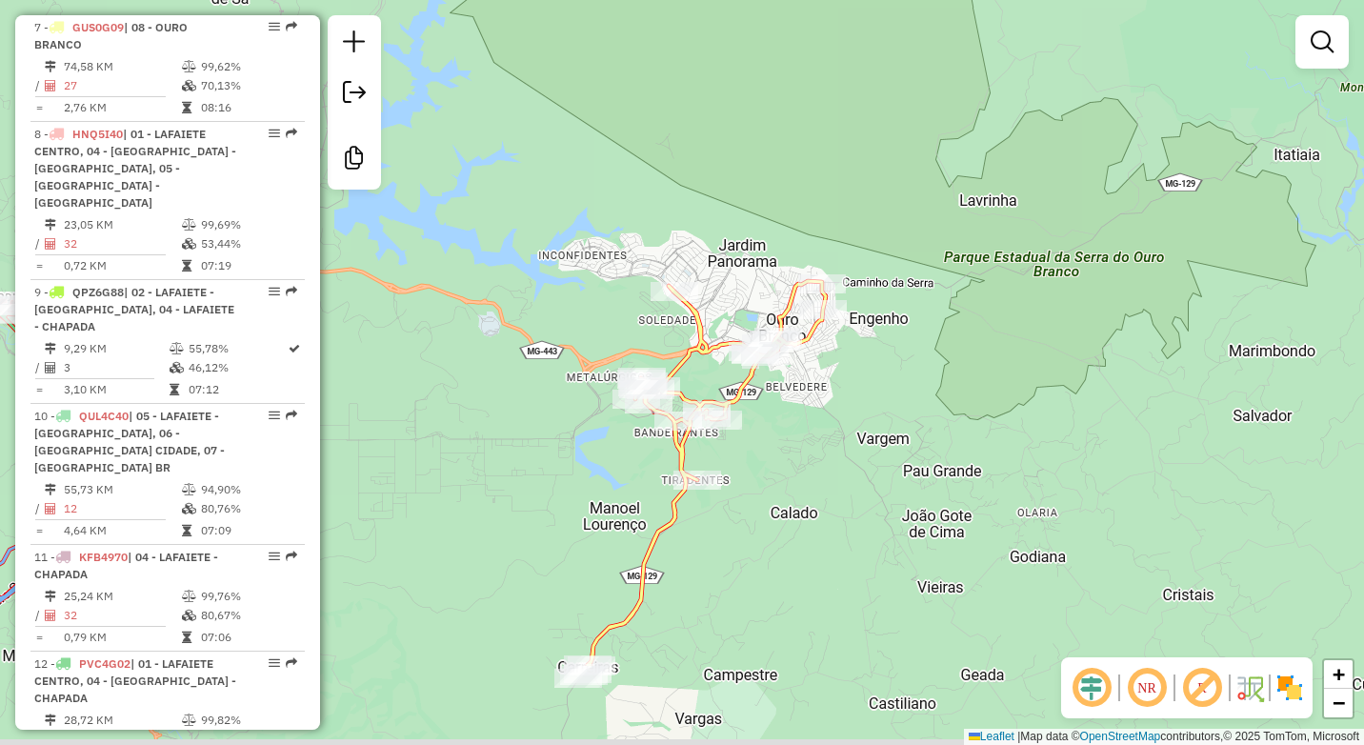
drag, startPoint x: 721, startPoint y: 405, endPoint x: 763, endPoint y: 154, distance: 254.0
click at [763, 154] on div "Janela de atendimento Grade de atendimento Capacidade Transportadoras Veículos …" at bounding box center [682, 372] width 1364 height 745
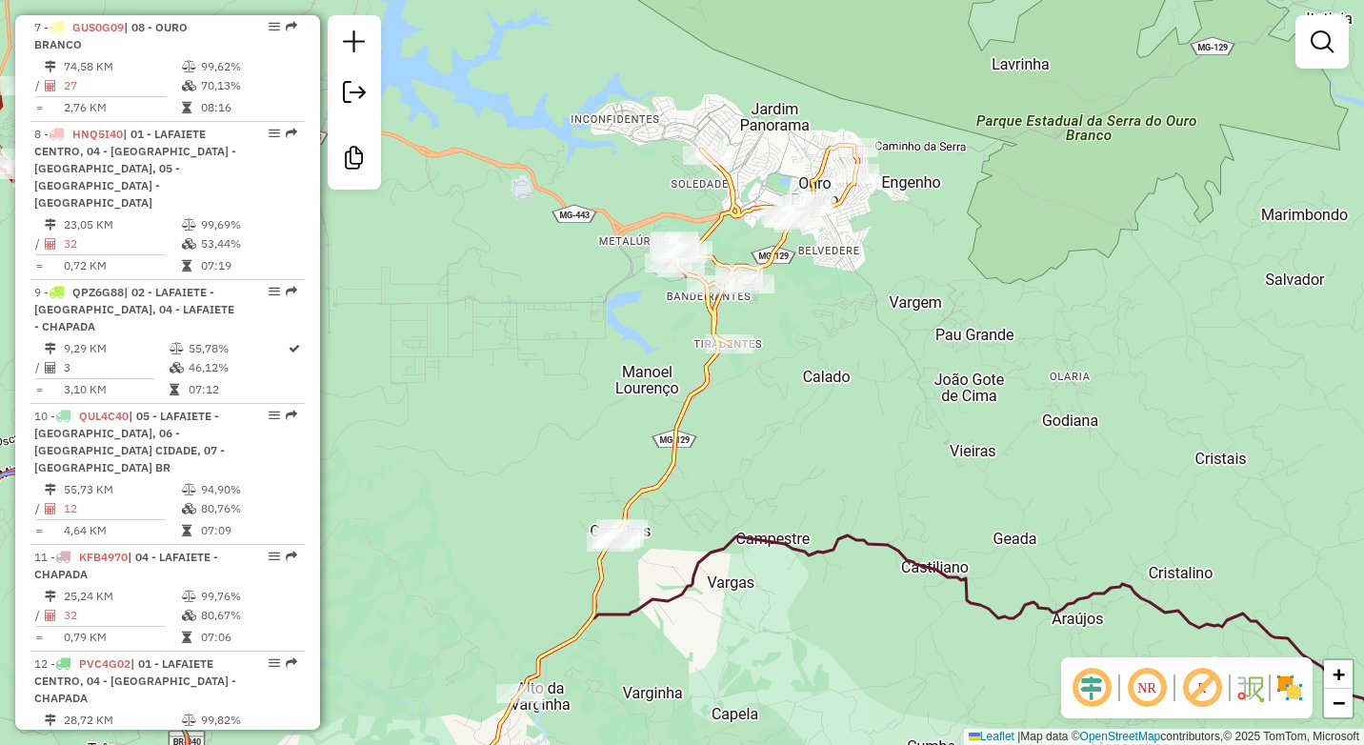
select select "**********"
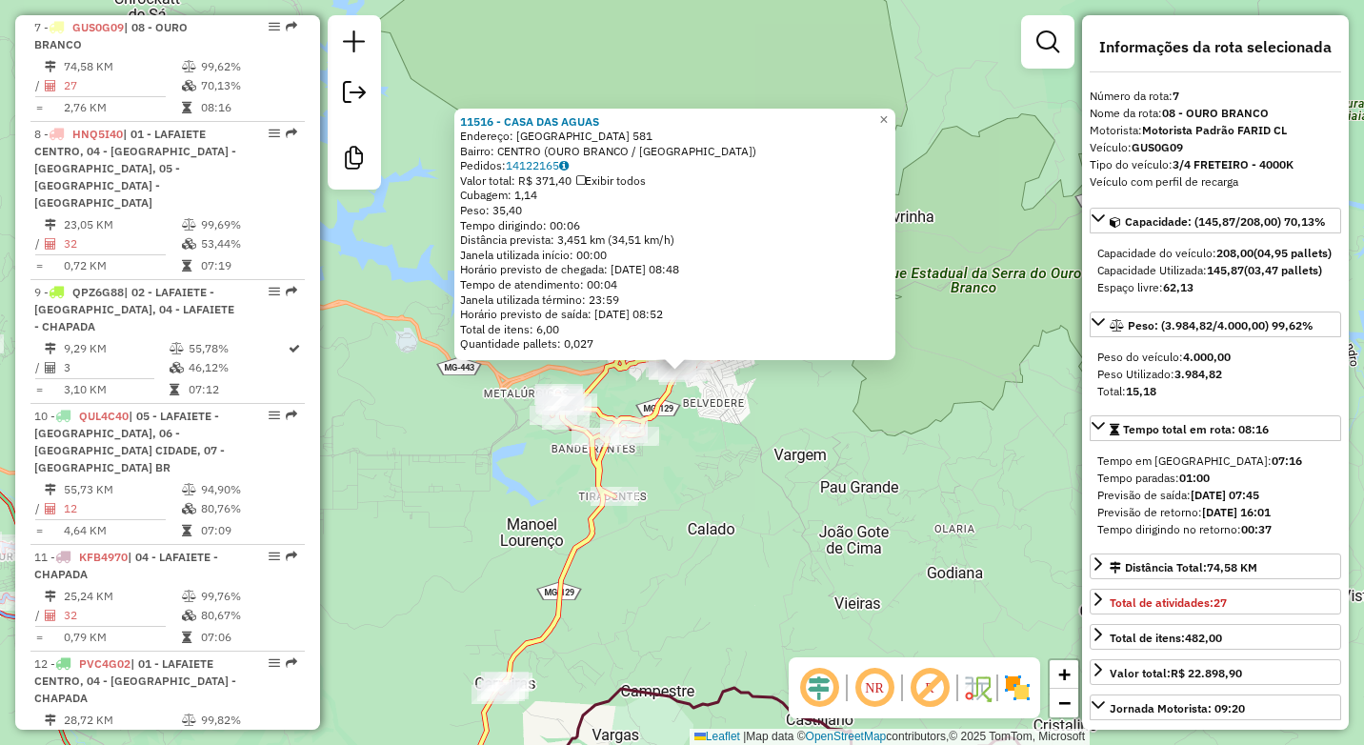
click at [766, 491] on div "11516 - CASA DAS AGUAS Endereço: SANTO ANTONIO 581 Bairro: [GEOGRAPHIC_DATA] (O…" at bounding box center [682, 372] width 1364 height 745
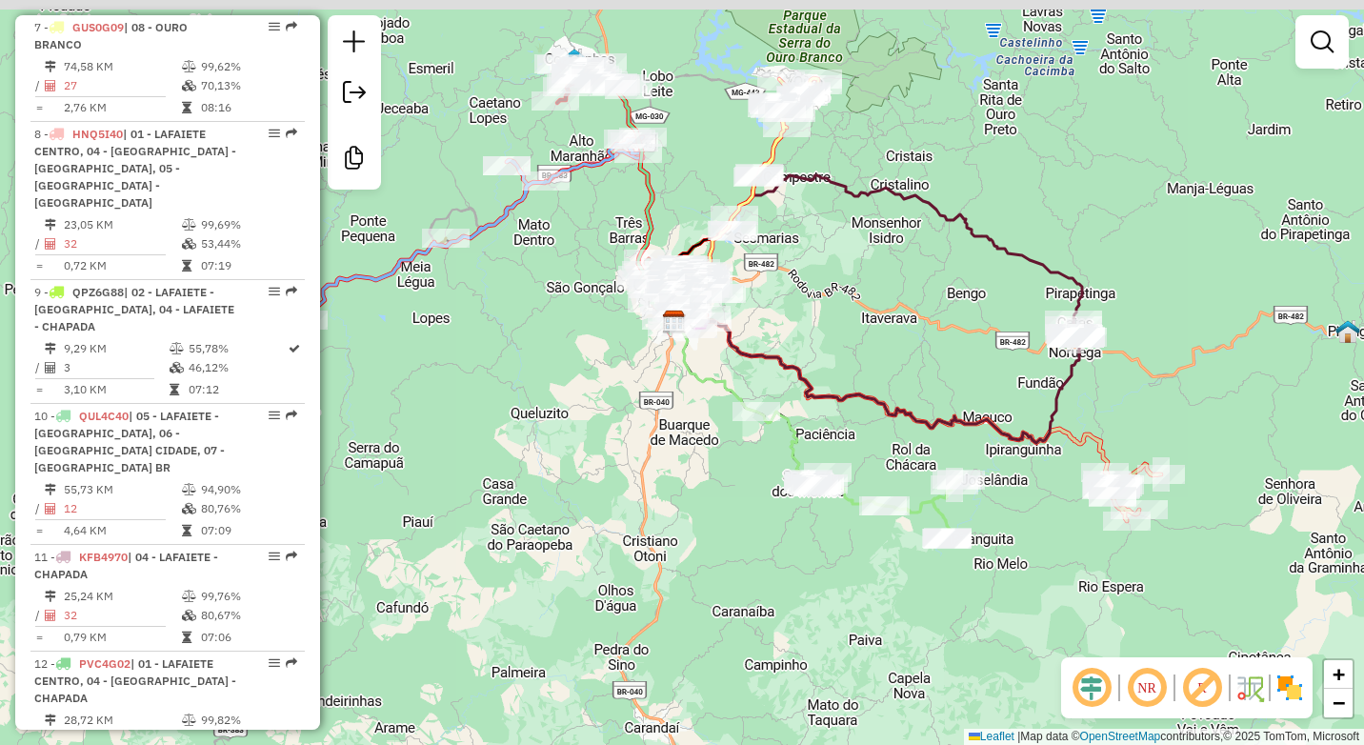
drag, startPoint x: 810, startPoint y: 318, endPoint x: 840, endPoint y: 355, distance: 48.1
click at [840, 355] on div "Janela de atendimento Grade de atendimento Capacidade Transportadoras Veículos …" at bounding box center [682, 372] width 1364 height 745
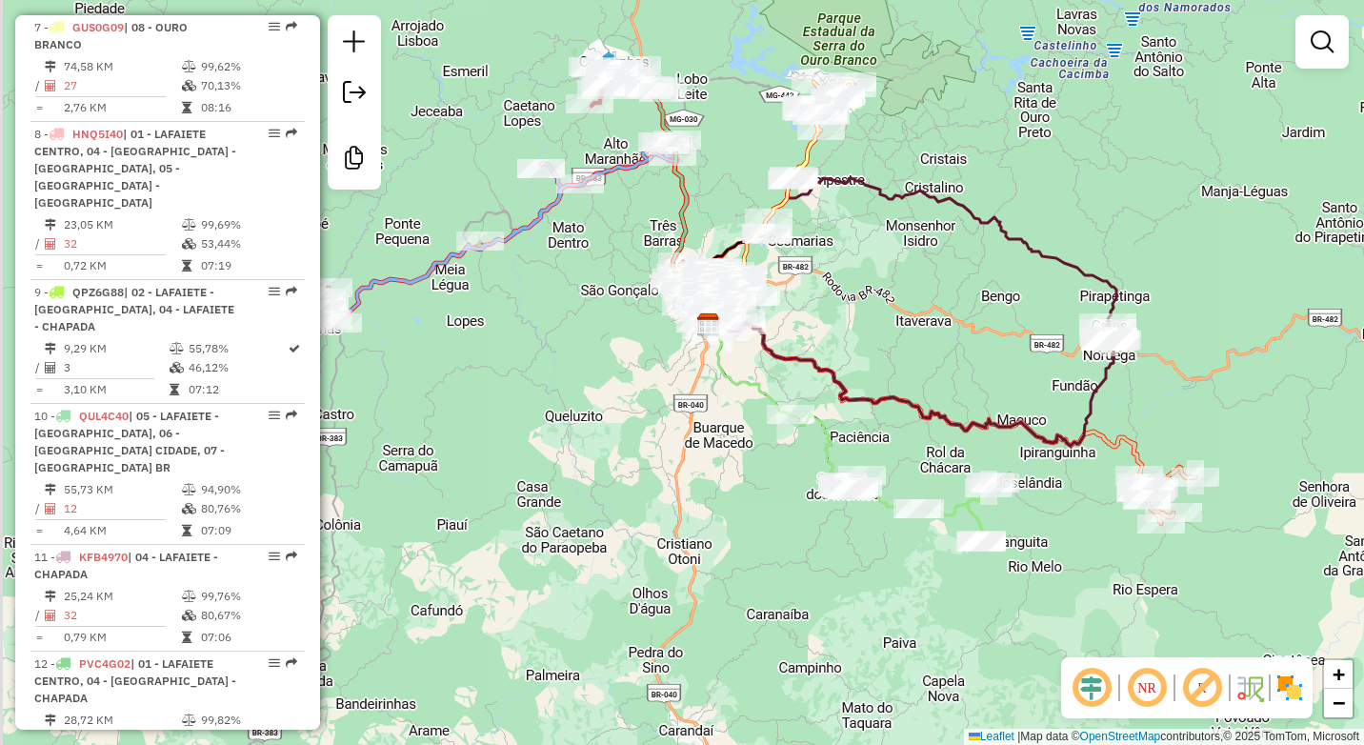
drag, startPoint x: 845, startPoint y: 344, endPoint x: 879, endPoint y: 347, distance: 34.4
click at [879, 347] on div "Janela de atendimento Grade de atendimento Capacidade Transportadoras Veículos …" at bounding box center [682, 372] width 1364 height 745
select select "**********"
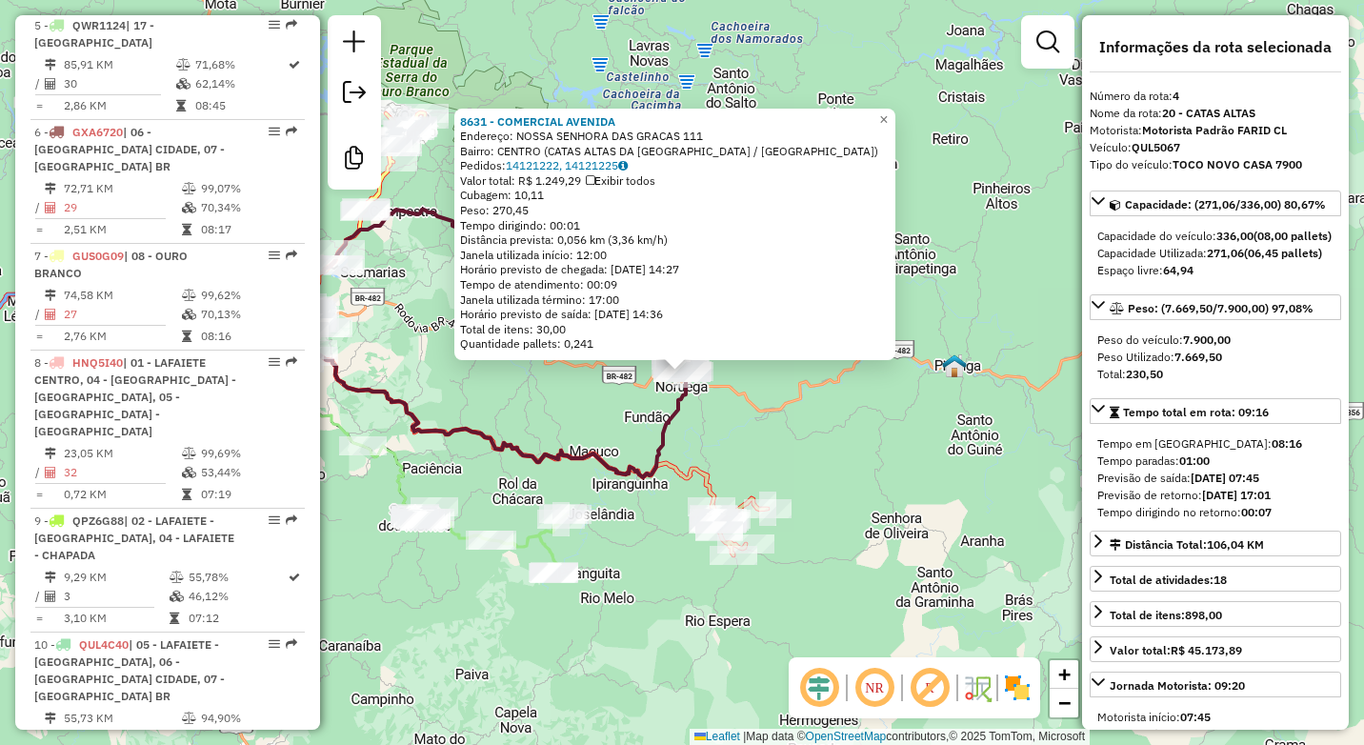
scroll to position [1082, 0]
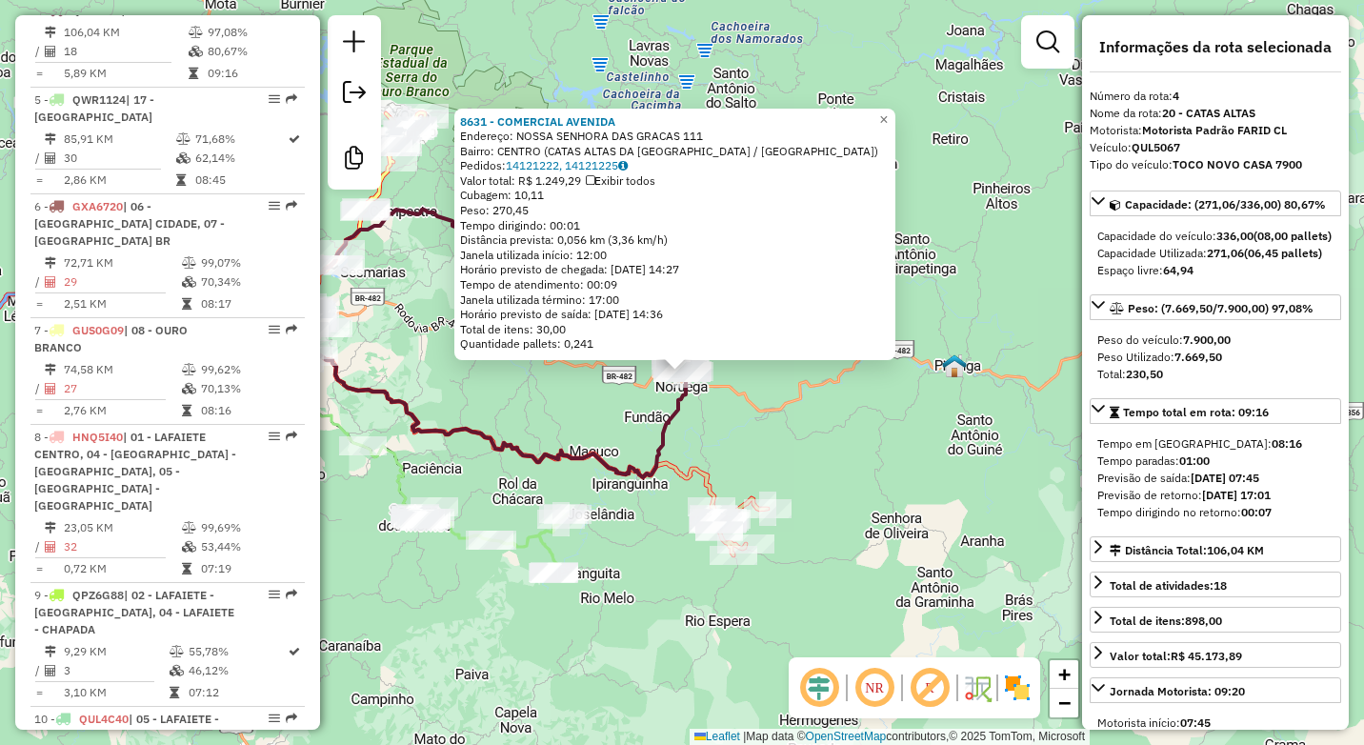
click at [500, 414] on div "8631 - COMERCIAL [GEOGRAPHIC_DATA]: [STREET_ADDRESS] Bairro: [GEOGRAPHIC_DATA] …" at bounding box center [682, 372] width 1364 height 745
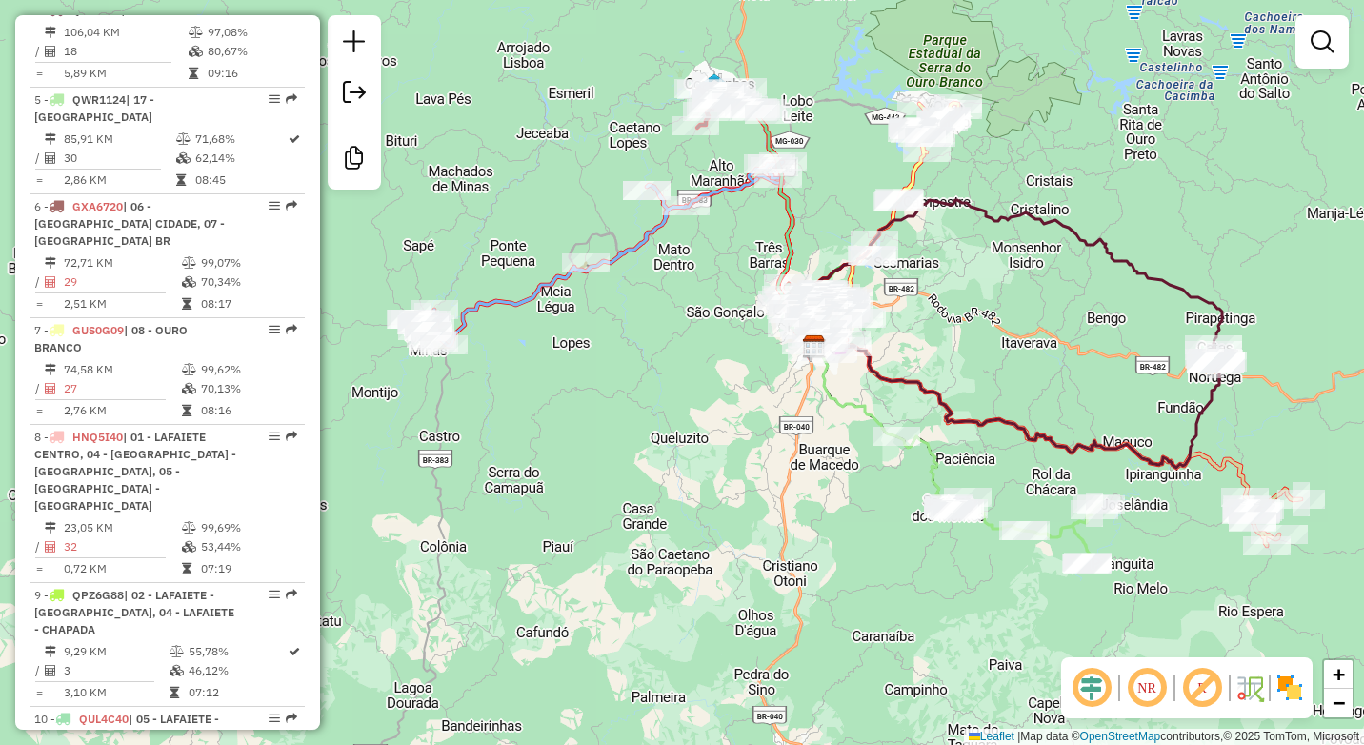
drag, startPoint x: 483, startPoint y: 415, endPoint x: 1019, endPoint y: 405, distance: 536.4
click at [1019, 405] on div "Janela de atendimento Grade de atendimento Capacidade Transportadoras Veículos …" at bounding box center [682, 372] width 1364 height 745
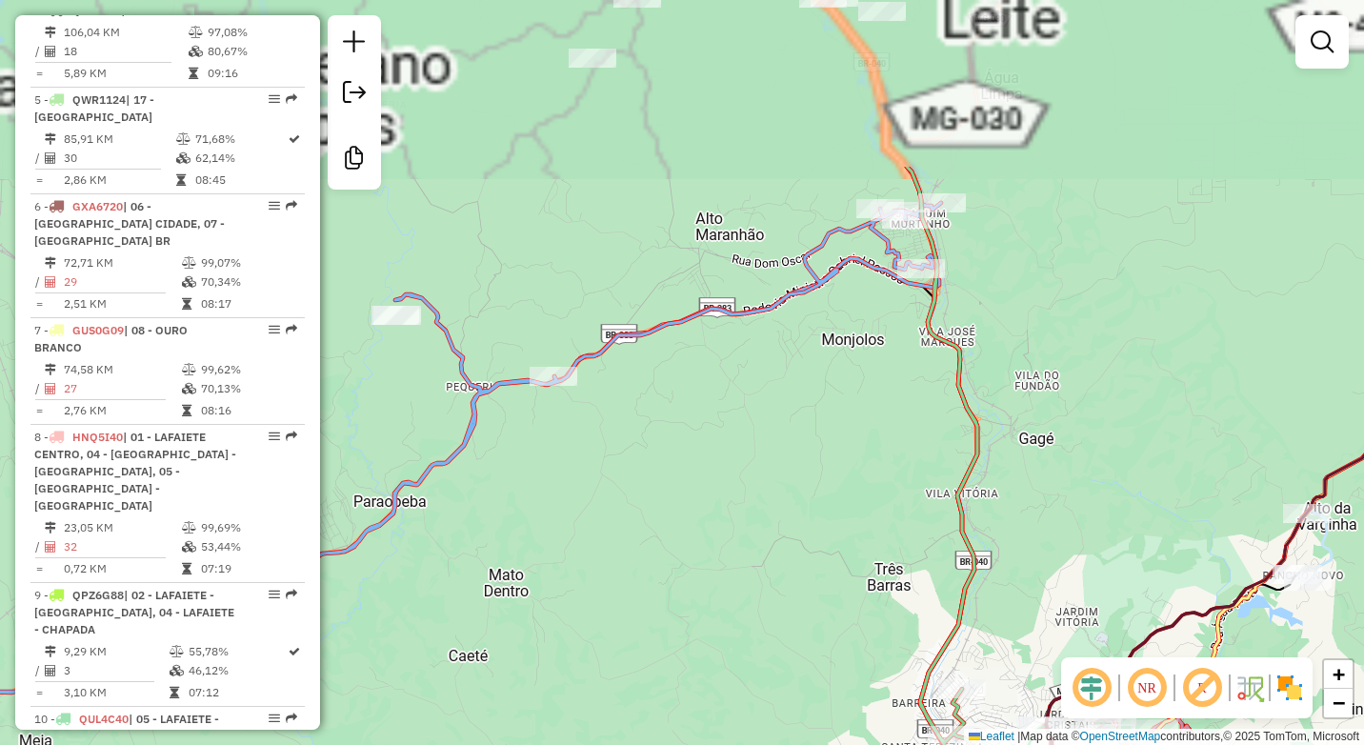
drag, startPoint x: 754, startPoint y: 196, endPoint x: 738, endPoint y: 539, distance: 343.3
click at [738, 539] on div "Janela de atendimento Grade de atendimento Capacidade Transportadoras Veículos …" at bounding box center [682, 372] width 1364 height 745
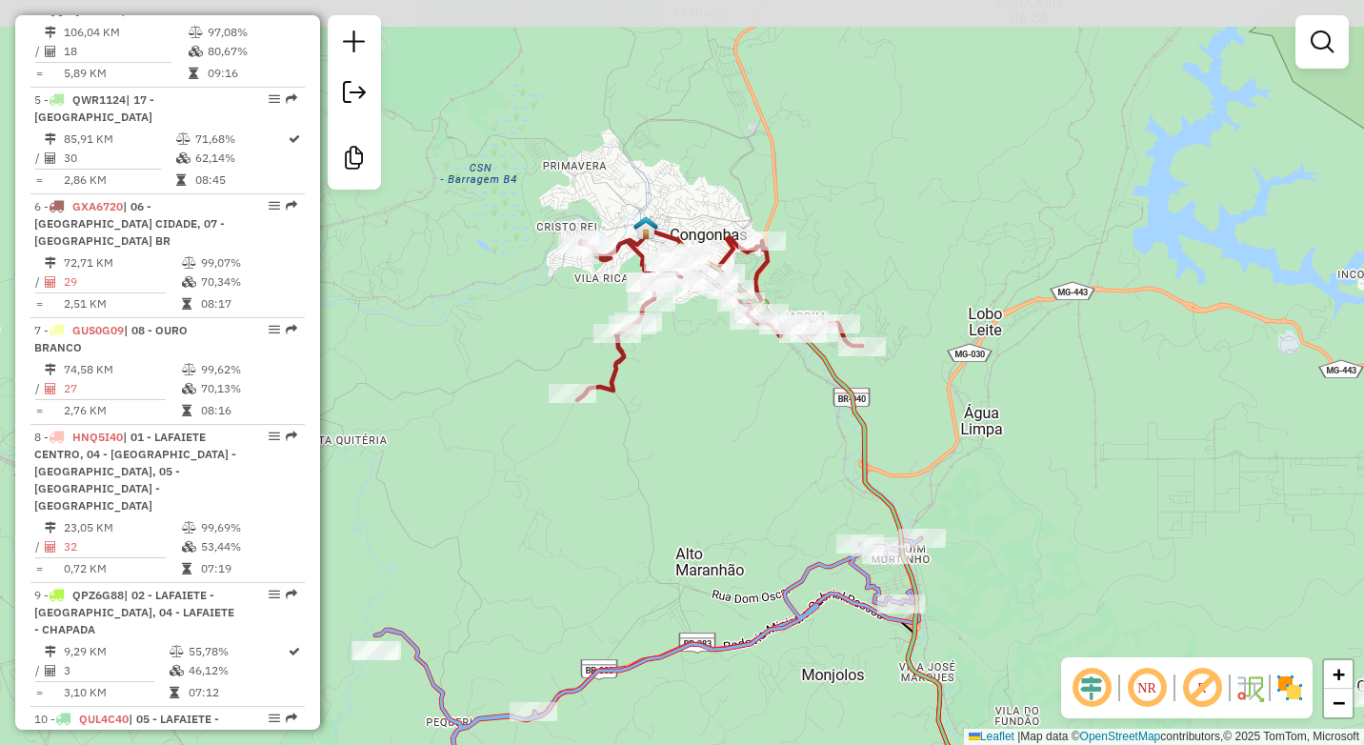
drag, startPoint x: 716, startPoint y: 223, endPoint x: 714, endPoint y: 435, distance: 212.4
click at [716, 460] on div "Janela de atendimento Grade de atendimento Capacidade Transportadoras Veículos …" at bounding box center [682, 372] width 1364 height 745
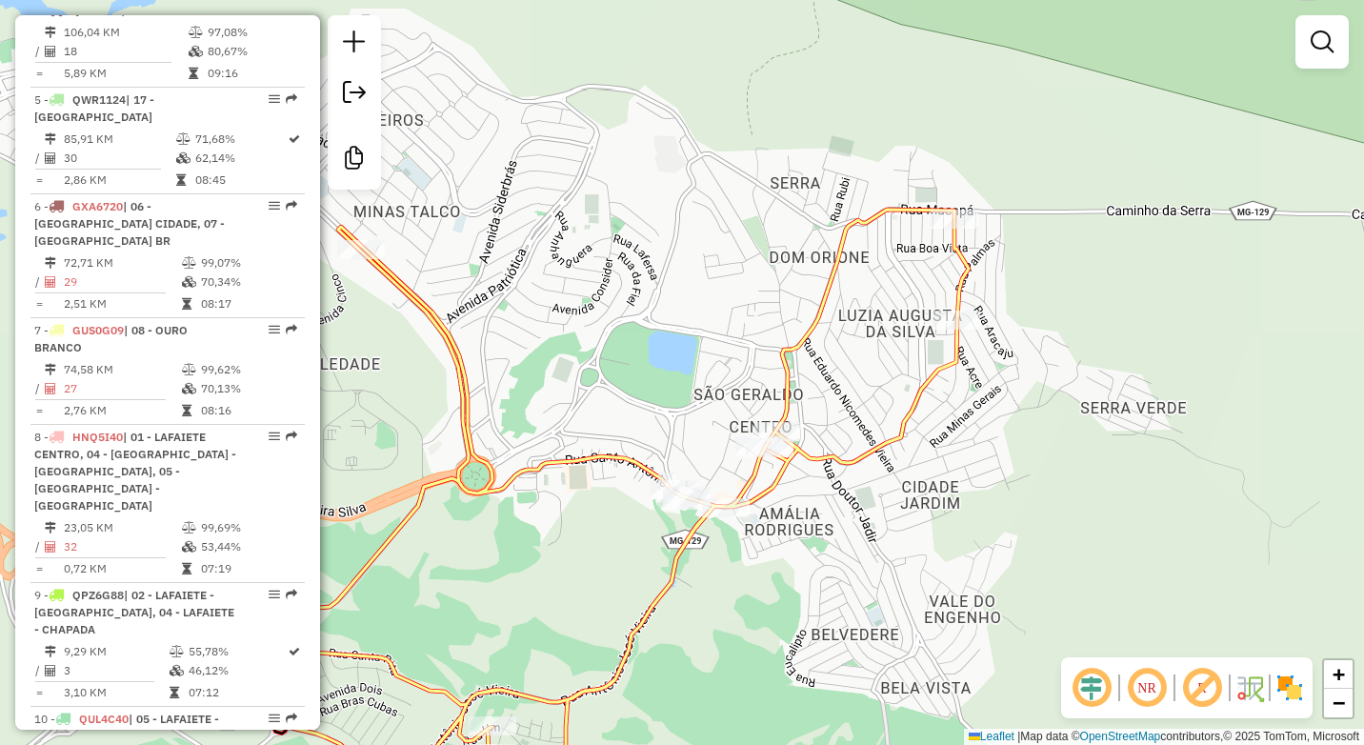
click at [952, 229] on div at bounding box center [955, 219] width 48 height 19
select select "**********"
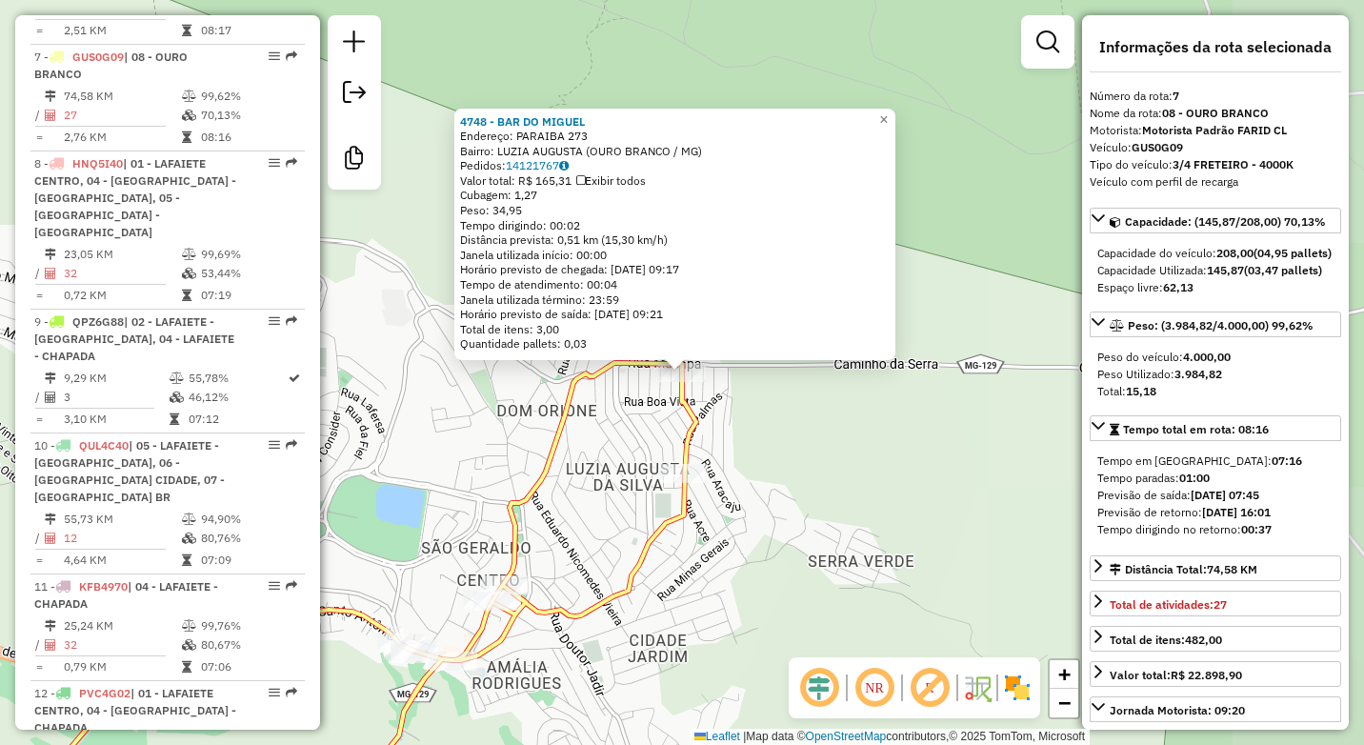
scroll to position [1385, 0]
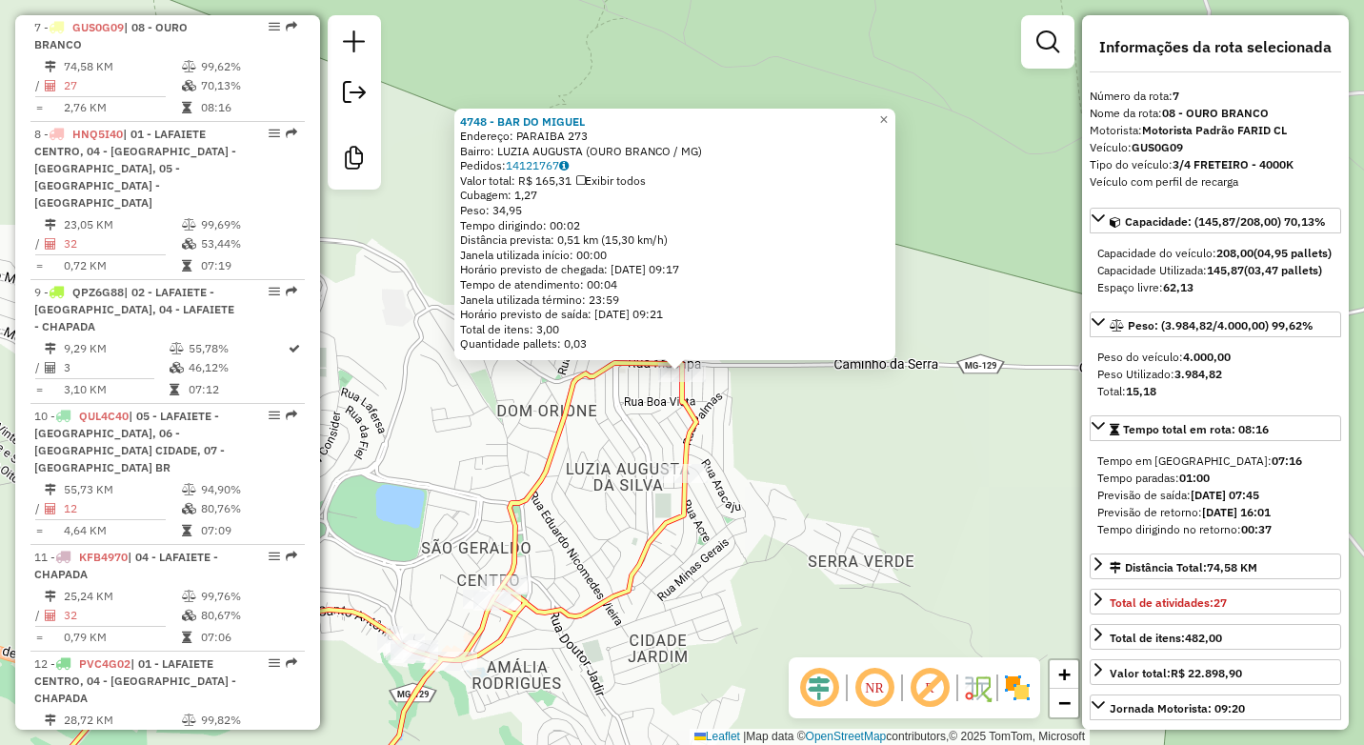
click at [877, 437] on div "4748 - BAR DO [PERSON_NAME]: PARAIBA 273 Bairro: LUZIA AUGUSTA (OURO BRANCO / […" at bounding box center [682, 372] width 1364 height 745
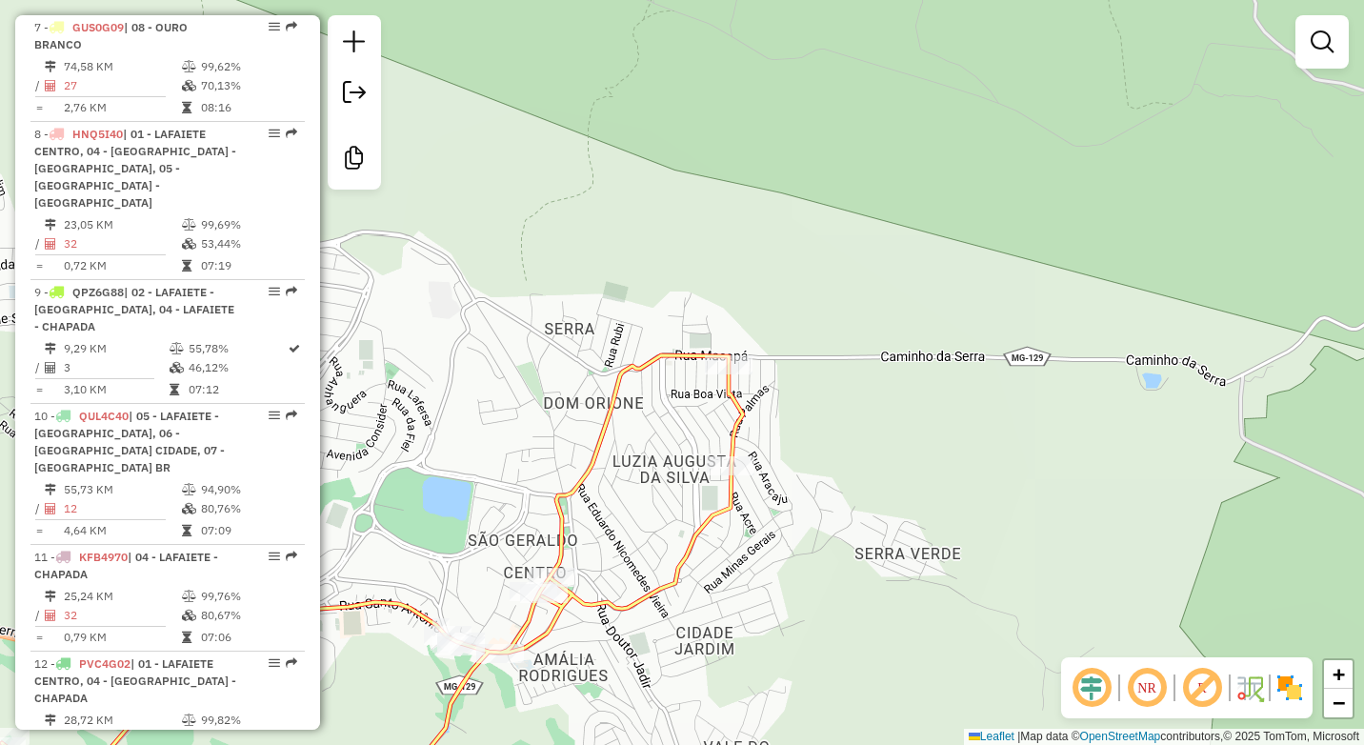
drag, startPoint x: 635, startPoint y: 411, endPoint x: 1025, endPoint y: 364, distance: 392.4
click at [1023, 366] on div "Janela de atendimento Grade de atendimento Capacidade Transportadoras Veículos …" at bounding box center [682, 372] width 1364 height 745
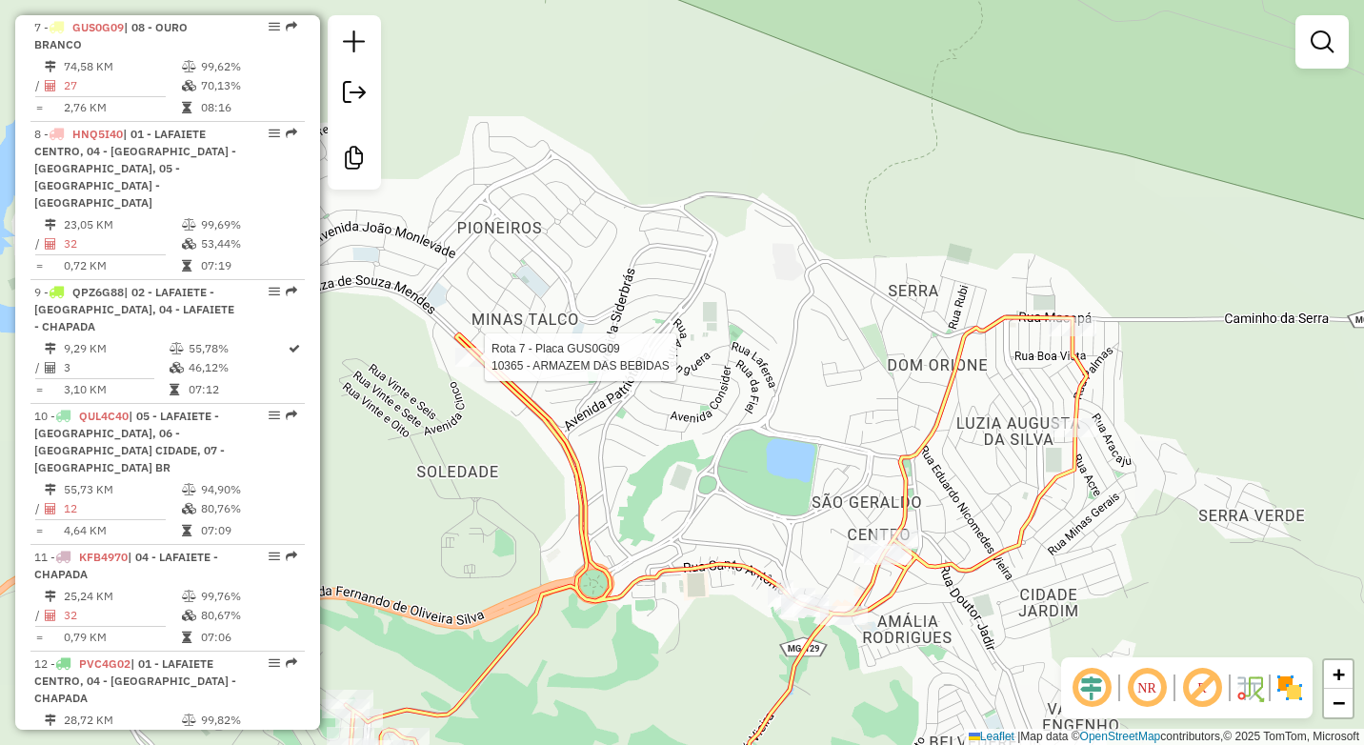
select select "**********"
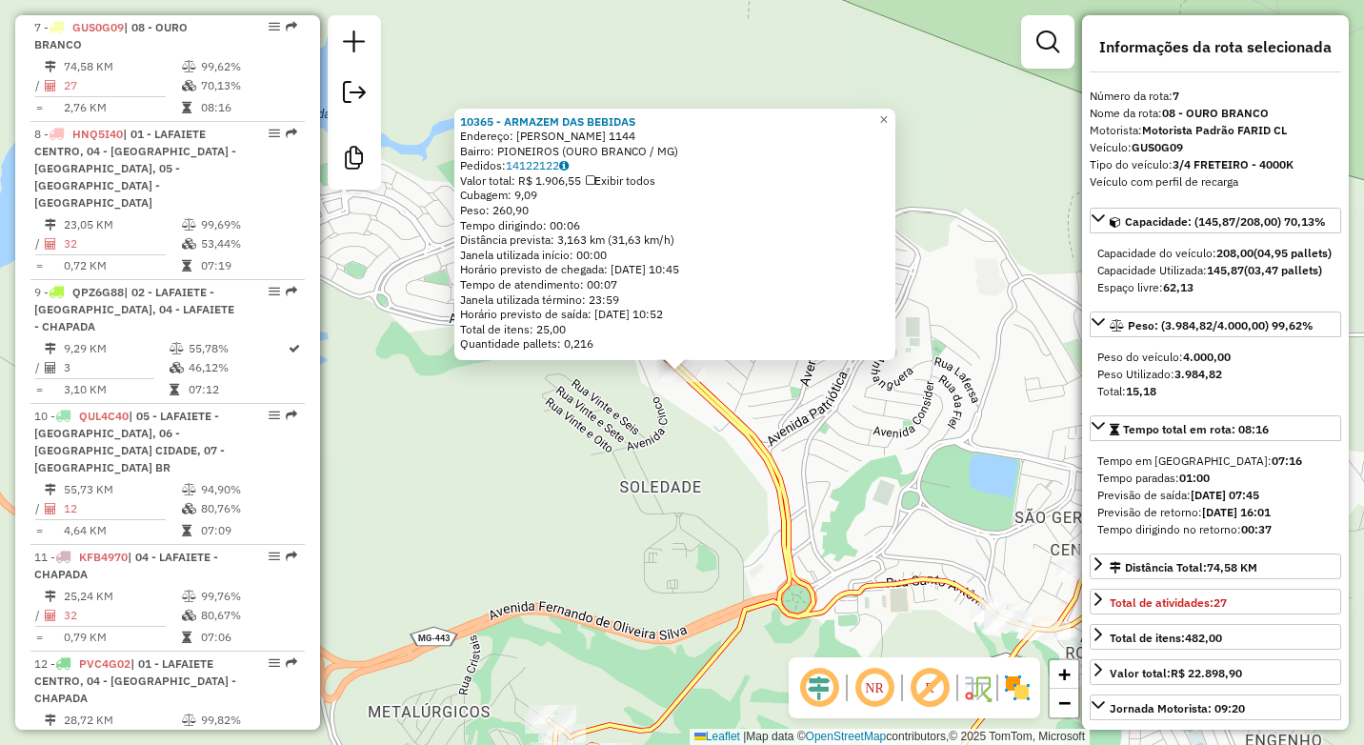
click at [542, 437] on div "10365 - ARMAZEM DAS BEBIDAS Endereço: [PERSON_NAME] 1144 Bairro: PIONEIROS (OUR…" at bounding box center [682, 372] width 1364 height 745
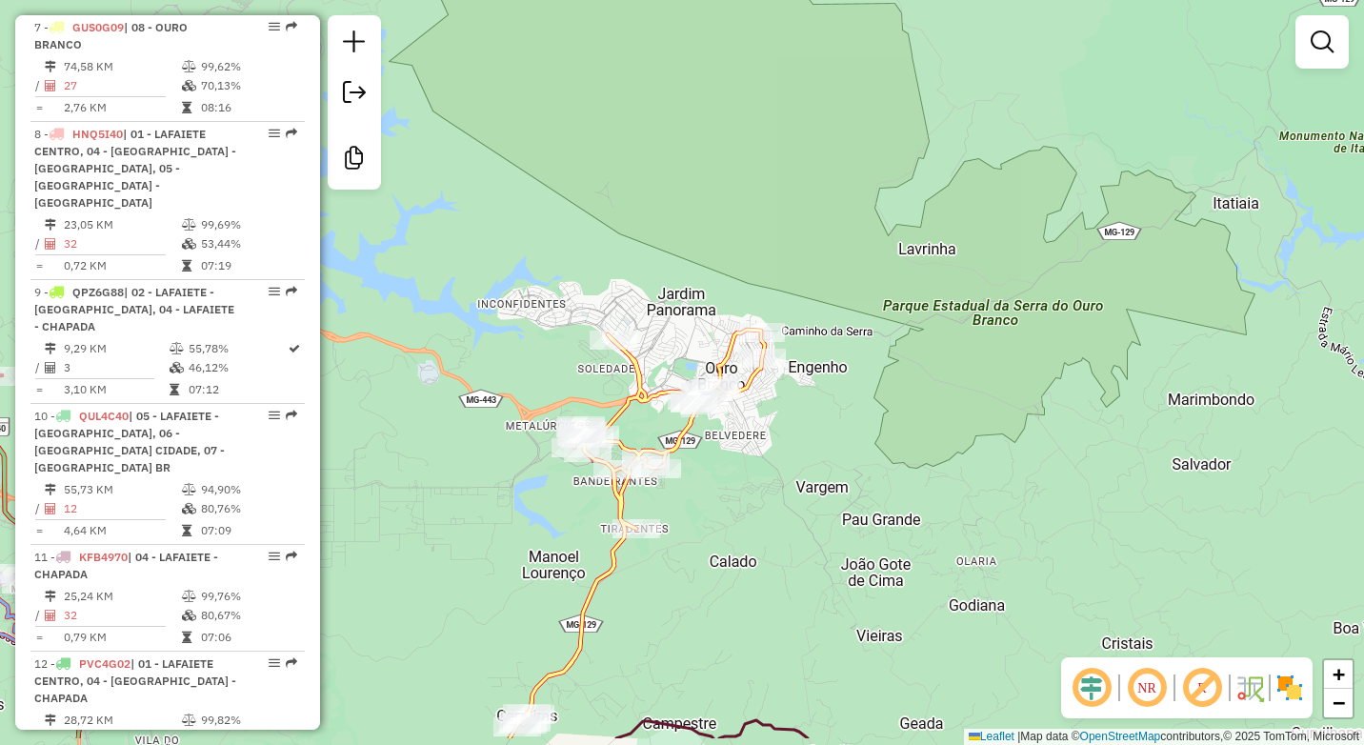
drag, startPoint x: 695, startPoint y: 291, endPoint x: 828, endPoint y: 88, distance: 242.3
click at [825, 84] on div "Janela de atendimento Grade de atendimento Capacidade Transportadoras Veículos …" at bounding box center [682, 372] width 1364 height 745
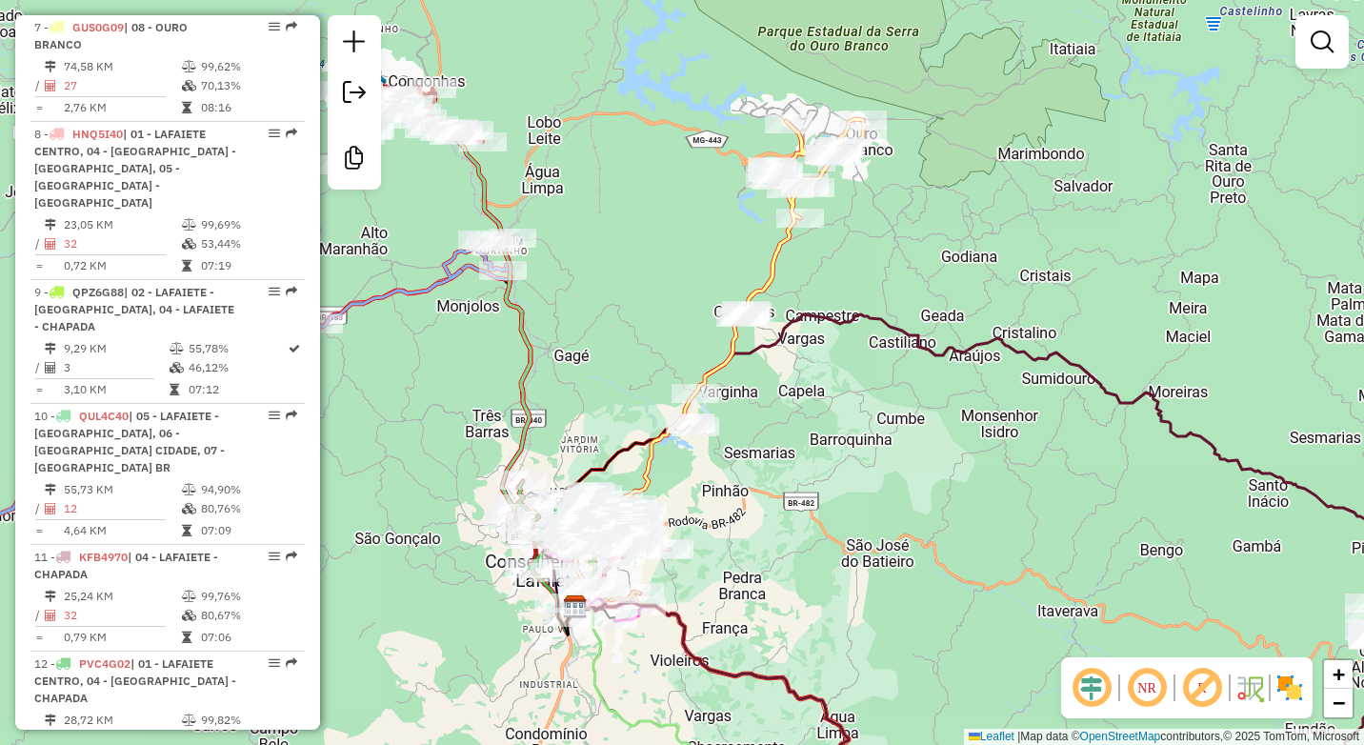
drag, startPoint x: 878, startPoint y: 208, endPoint x: 876, endPoint y: 258, distance: 50.5
click at [876, 258] on div "Janela de atendimento Grade de atendimento Capacidade Transportadoras Veículos …" at bounding box center [682, 372] width 1364 height 745
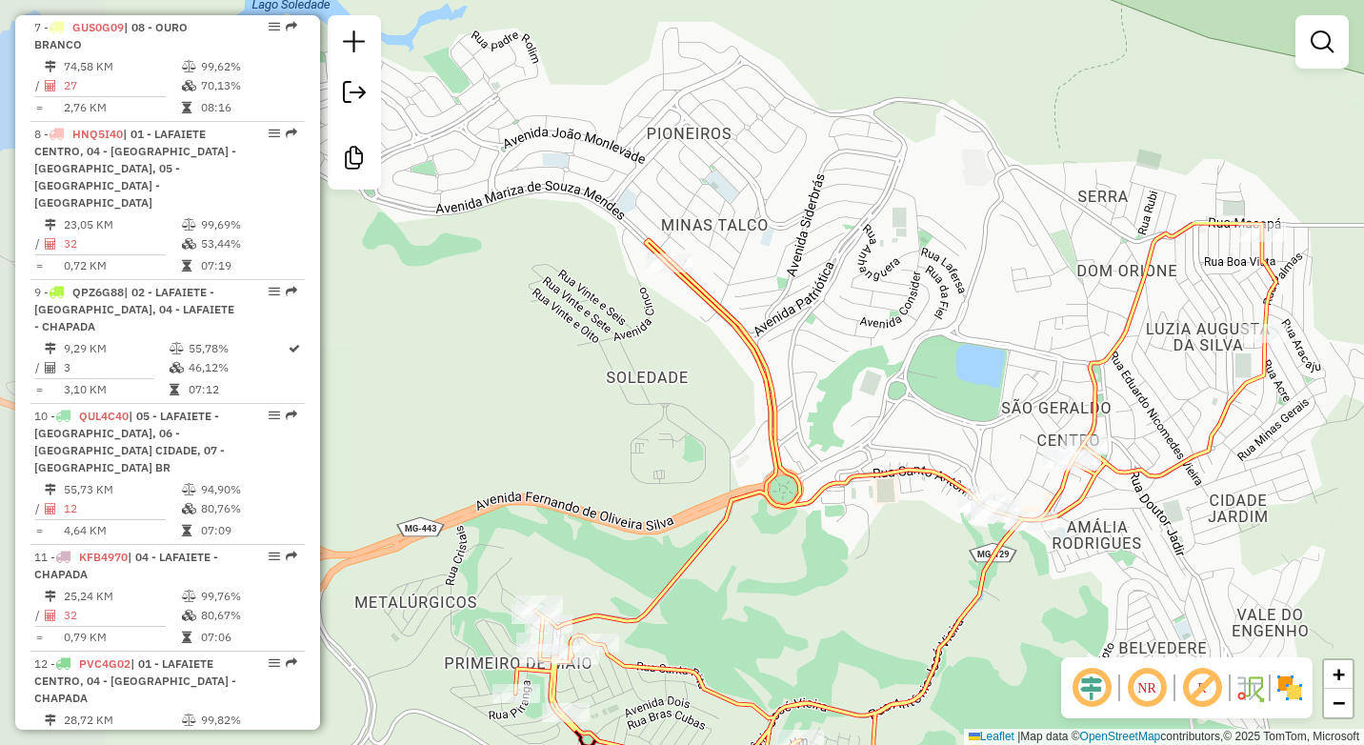
drag, startPoint x: 744, startPoint y: 89, endPoint x: 1011, endPoint y: 386, distance: 399.4
click at [1012, 386] on div "Janela de atendimento Grade de atendimento Capacidade Transportadoras Veículos …" at bounding box center [682, 372] width 1364 height 745
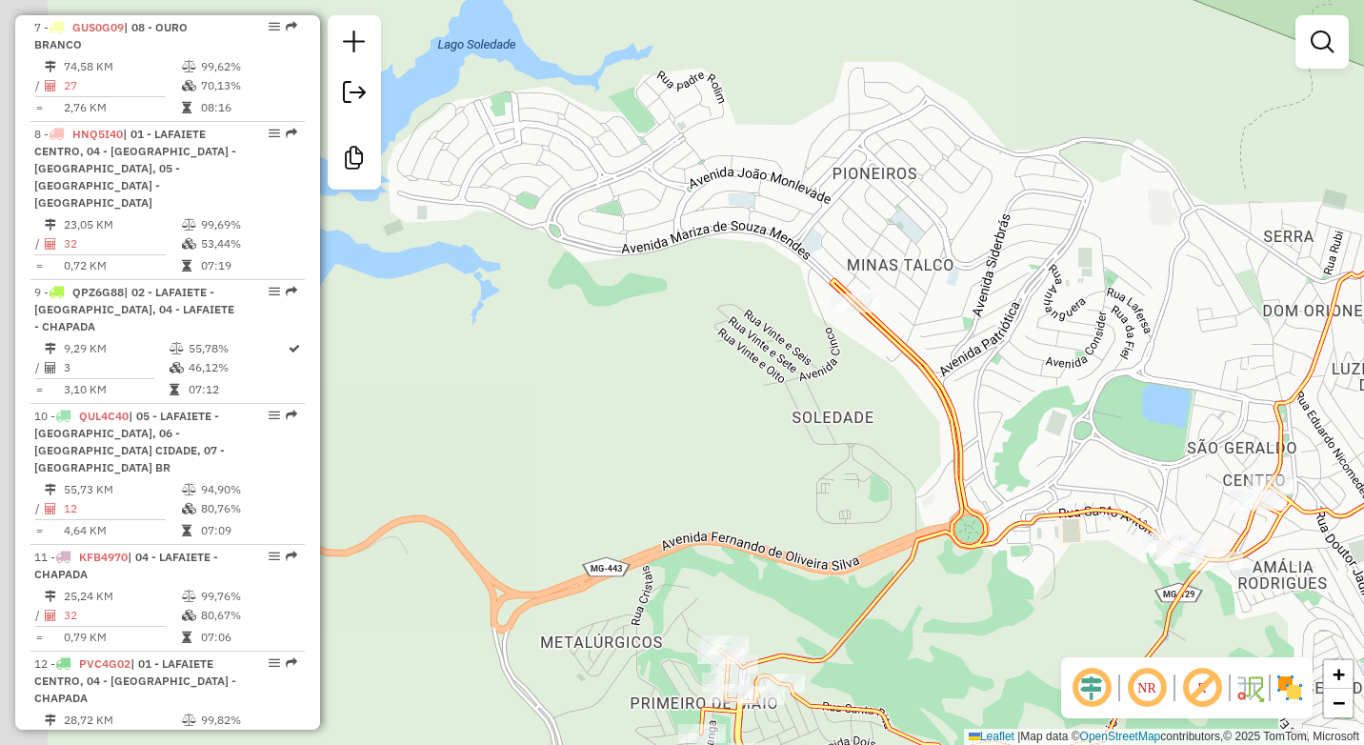
drag, startPoint x: 694, startPoint y: 327, endPoint x: 876, endPoint y: 366, distance: 186.1
click at [876, 366] on div "Janela de atendimento Grade de atendimento Capacidade Transportadoras Veículos …" at bounding box center [682, 372] width 1364 height 745
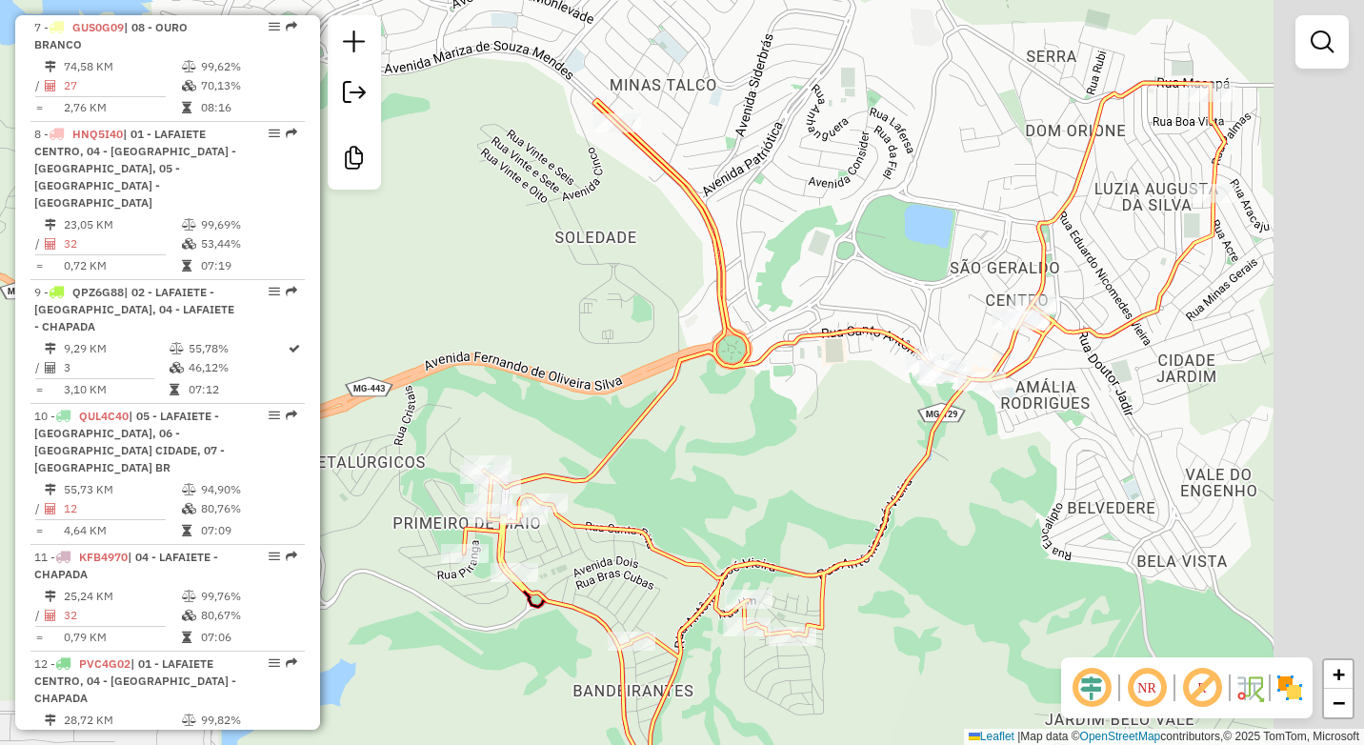
drag, startPoint x: 974, startPoint y: 172, endPoint x: 809, endPoint y: 295, distance: 205.6
click at [809, 295] on div "Janela de atendimento Grade de atendimento Capacidade Transportadoras Veículos …" at bounding box center [682, 372] width 1364 height 745
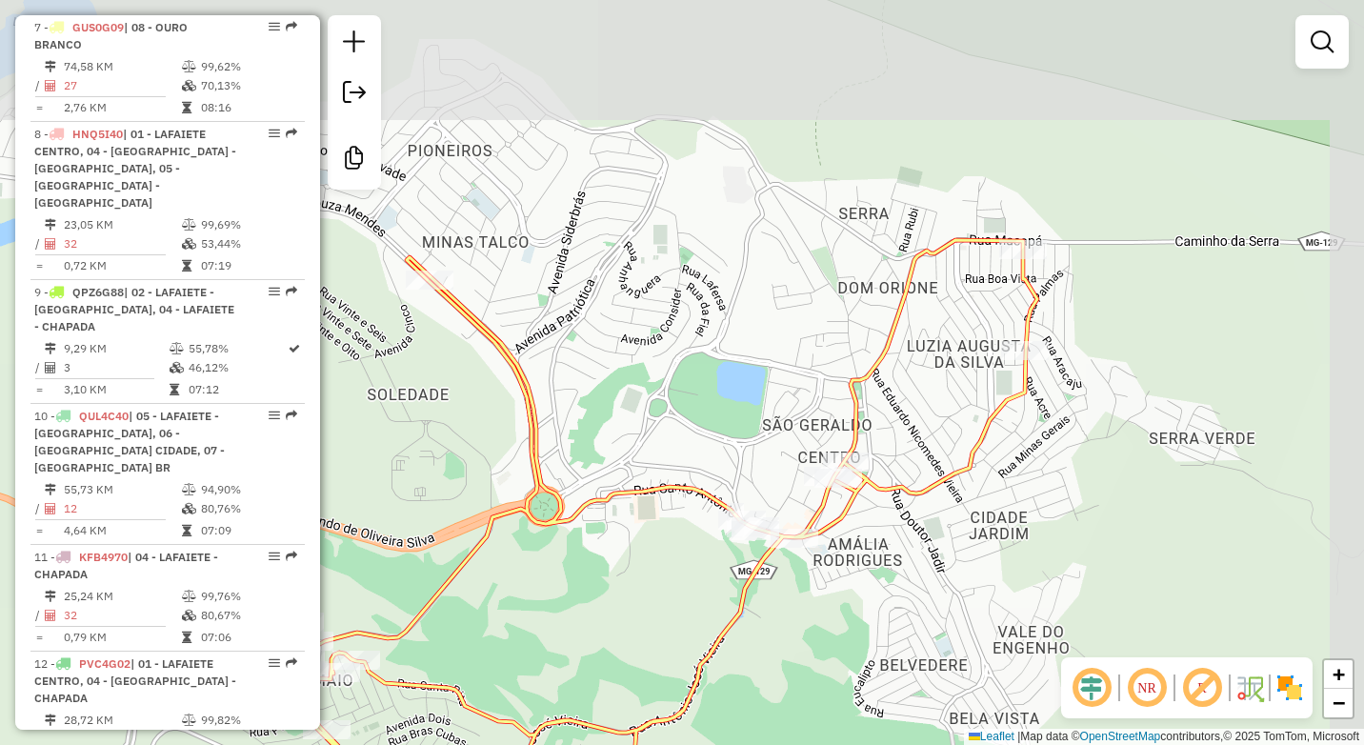
drag, startPoint x: 902, startPoint y: 261, endPoint x: 774, endPoint y: 375, distance: 171.4
click at [774, 375] on div "Janela de atendimento Grade de atendimento Capacidade Transportadoras Veículos …" at bounding box center [682, 372] width 1364 height 745
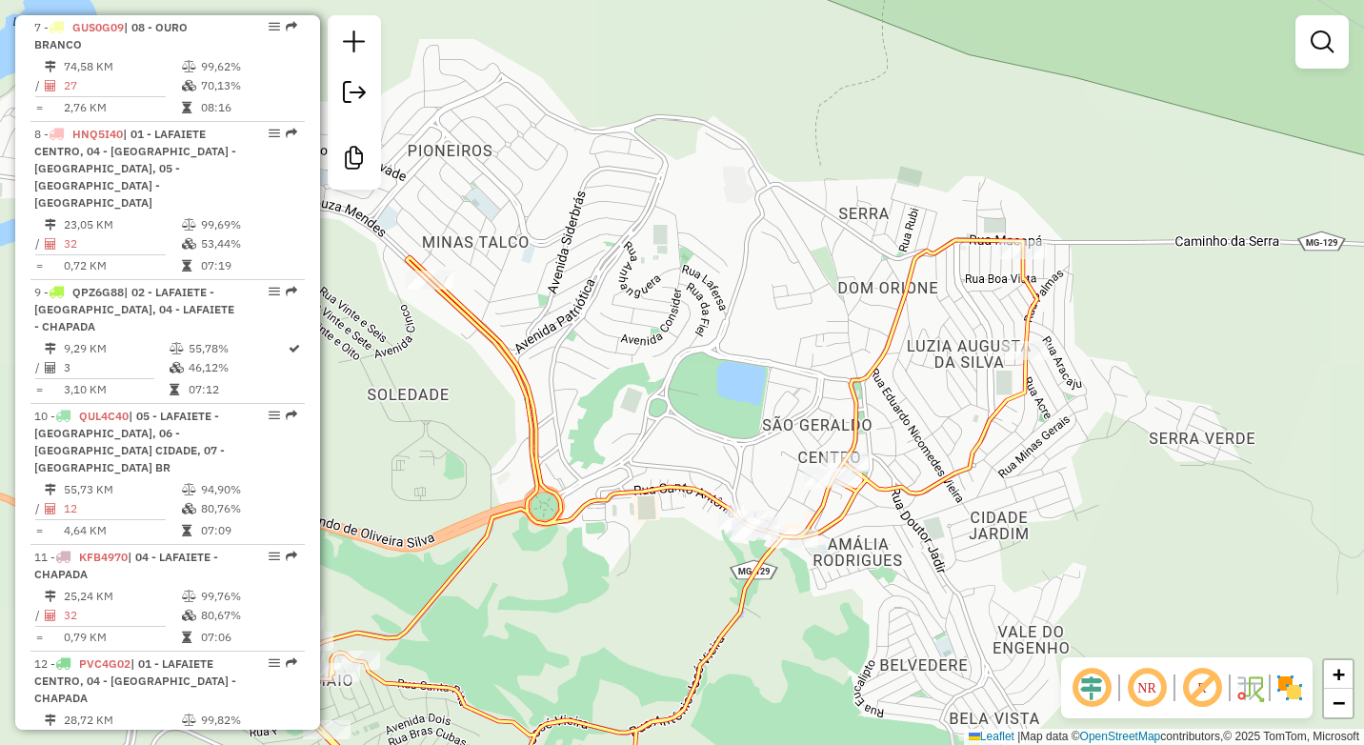
drag, startPoint x: 934, startPoint y: 387, endPoint x: 1008, endPoint y: 204, distance: 197.4
click at [1008, 207] on div "Janela de atendimento Grade de atendimento Capacidade Transportadoras Veículos …" at bounding box center [682, 372] width 1364 height 745
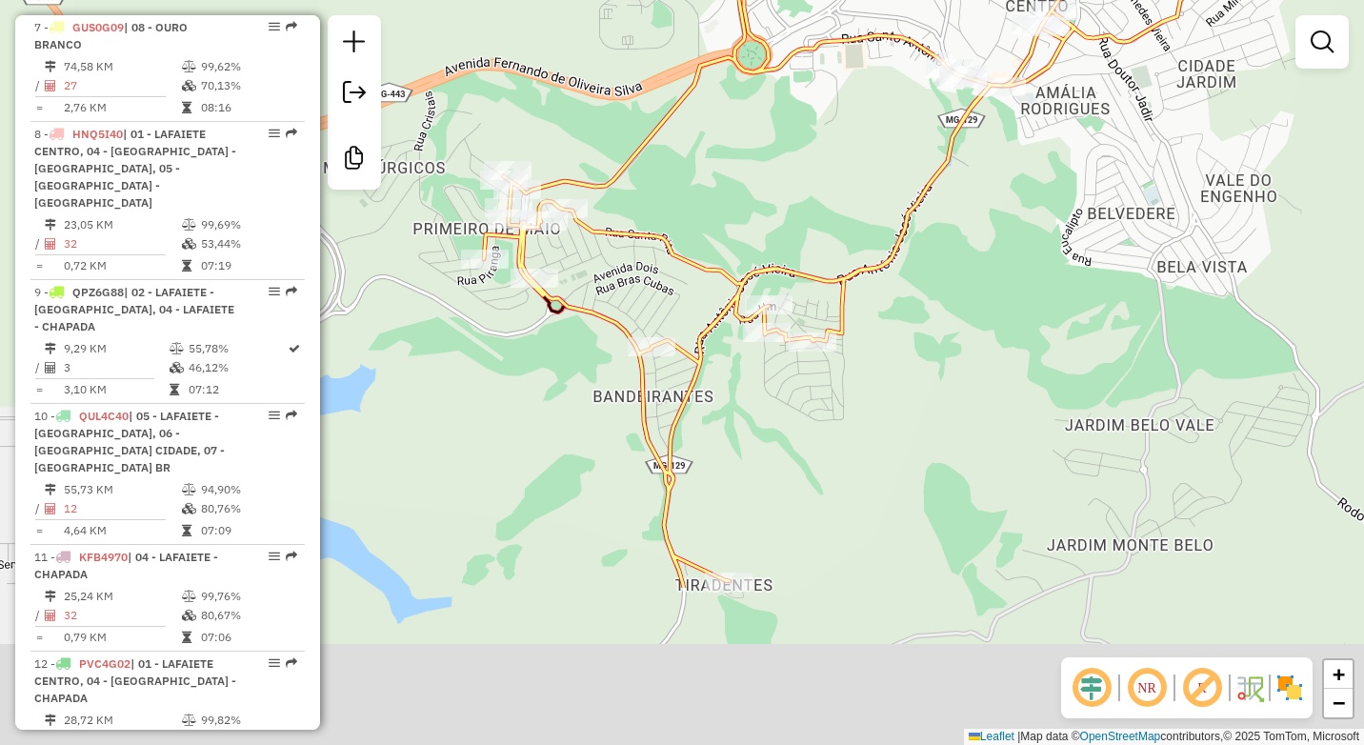
drag, startPoint x: 763, startPoint y: 459, endPoint x: 899, endPoint y: 208, distance: 286.0
click at [899, 208] on div "Janela de atendimento Grade de atendimento Capacidade Transportadoras Veículos …" at bounding box center [682, 372] width 1364 height 745
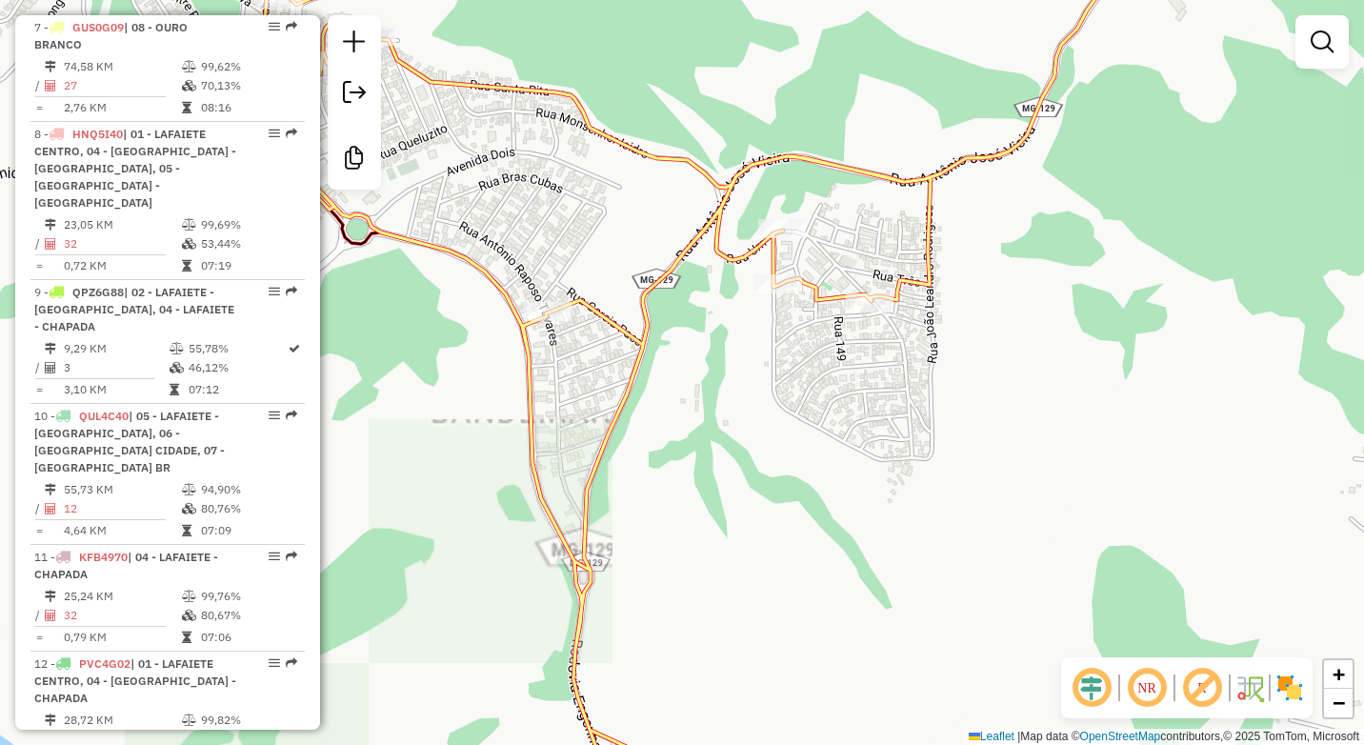
select select "**********"
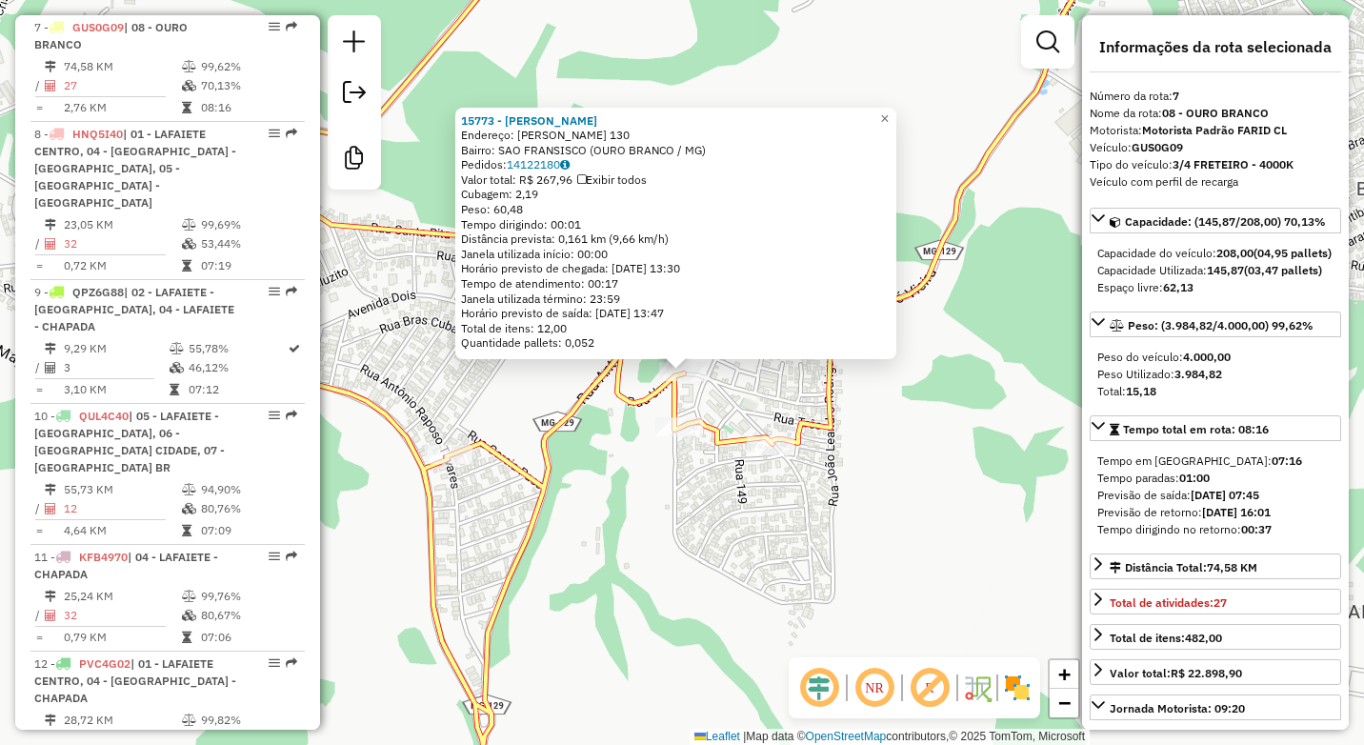
click at [661, 513] on div "15773 - [PERSON_NAME]: [PERSON_NAME] 130 Bairro: SAO FRANSISCO (OURO BRANCO / M…" at bounding box center [682, 372] width 1364 height 745
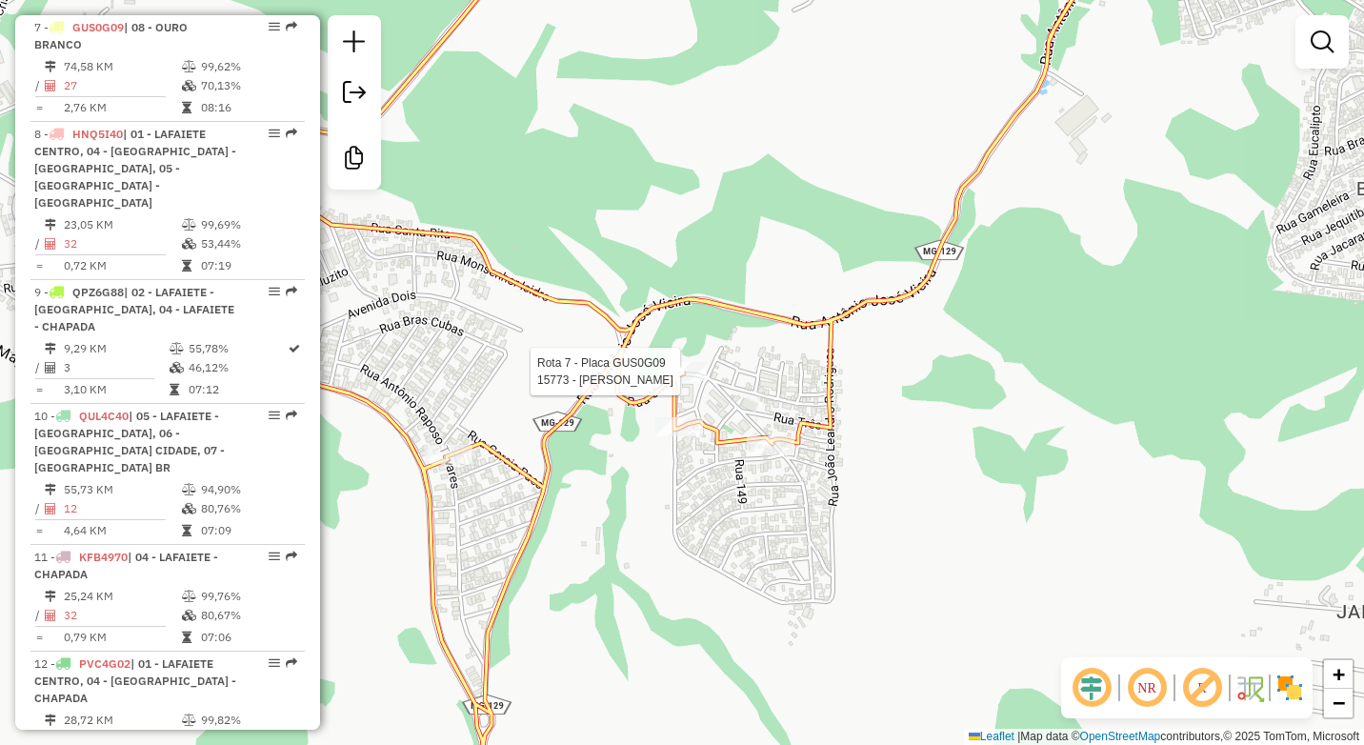
select select "**********"
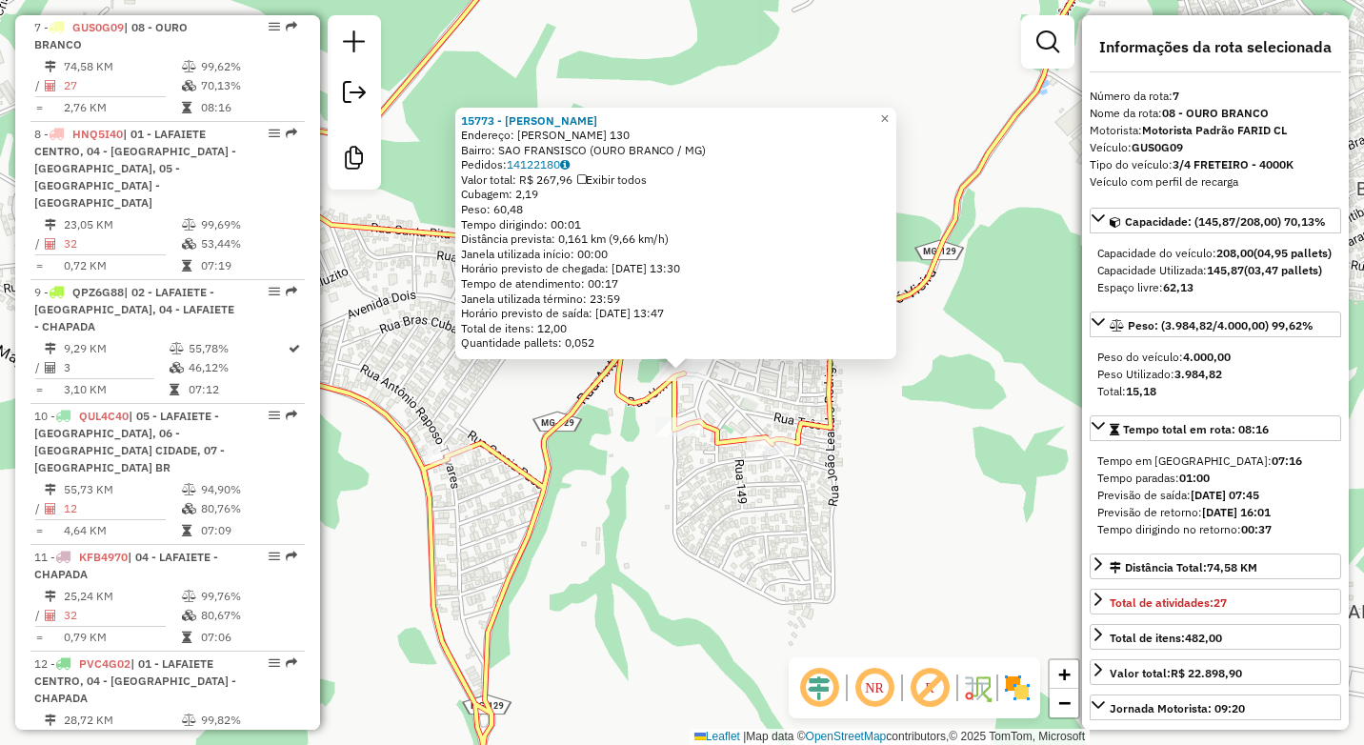
click at [719, 527] on div "15773 - [PERSON_NAME]: [PERSON_NAME] 130 Bairro: SAO FRANSISCO (OURO BRANCO / M…" at bounding box center [682, 372] width 1364 height 745
